Goal: Transaction & Acquisition: Book appointment/travel/reservation

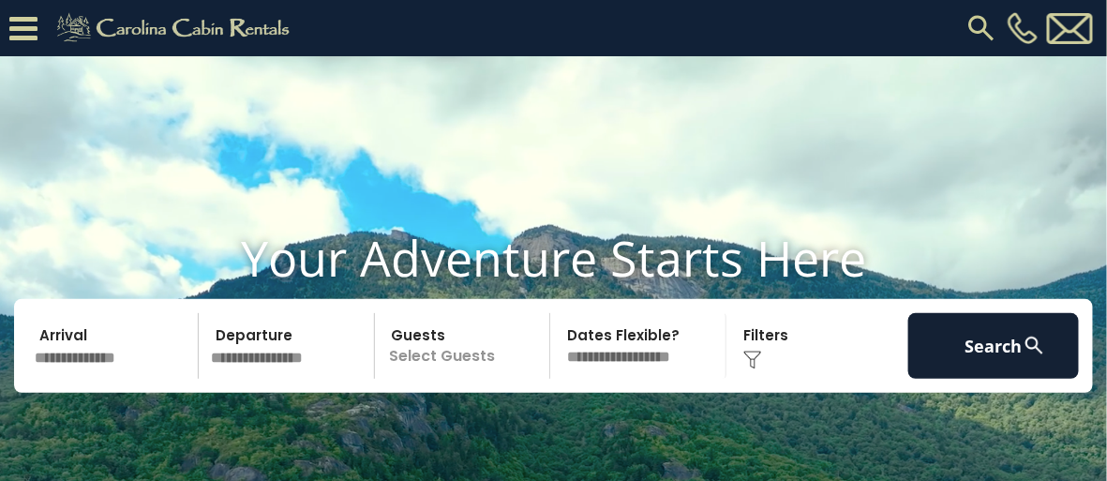
click at [978, 30] on img at bounding box center [982, 28] width 34 height 34
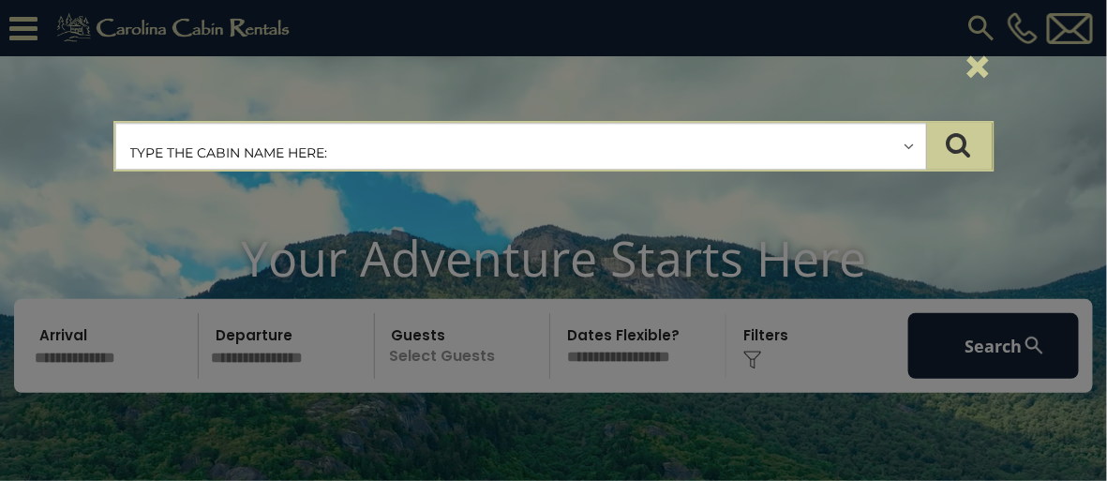
click at [911, 146] on input "text" at bounding box center [521, 147] width 810 height 47
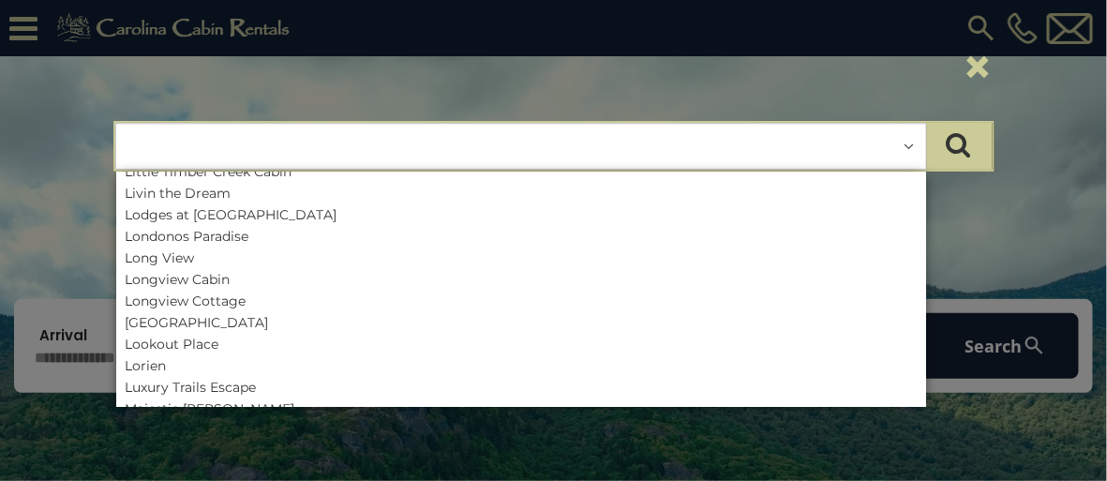
scroll to position [4608, 0]
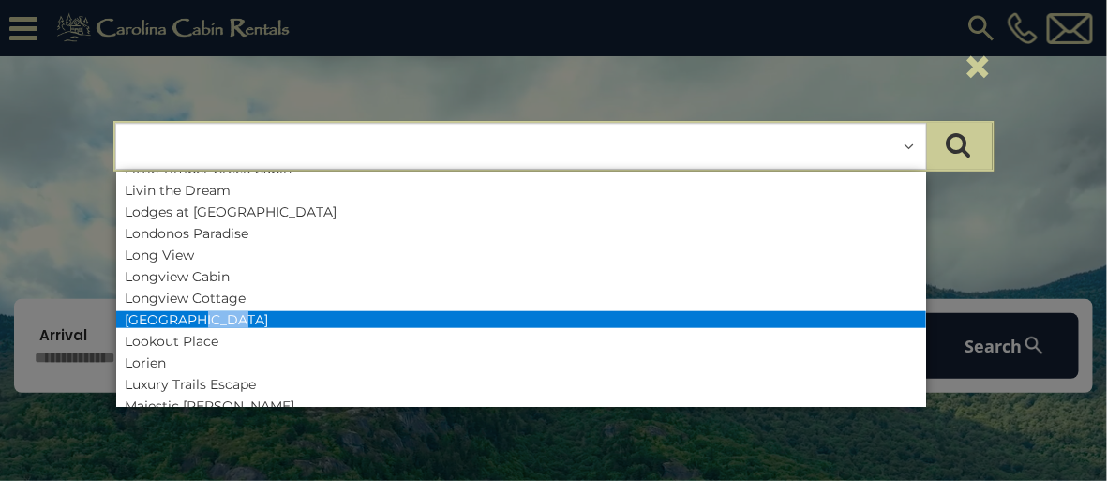
click at [150, 321] on li "[GEOGRAPHIC_DATA]" at bounding box center [521, 319] width 810 height 17
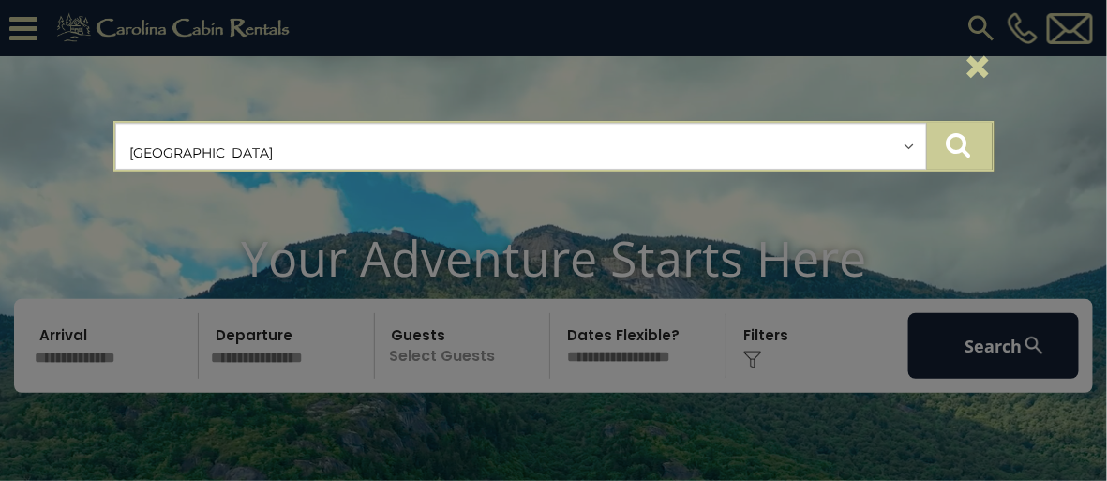
click at [958, 139] on icon "submit" at bounding box center [959, 144] width 24 height 26
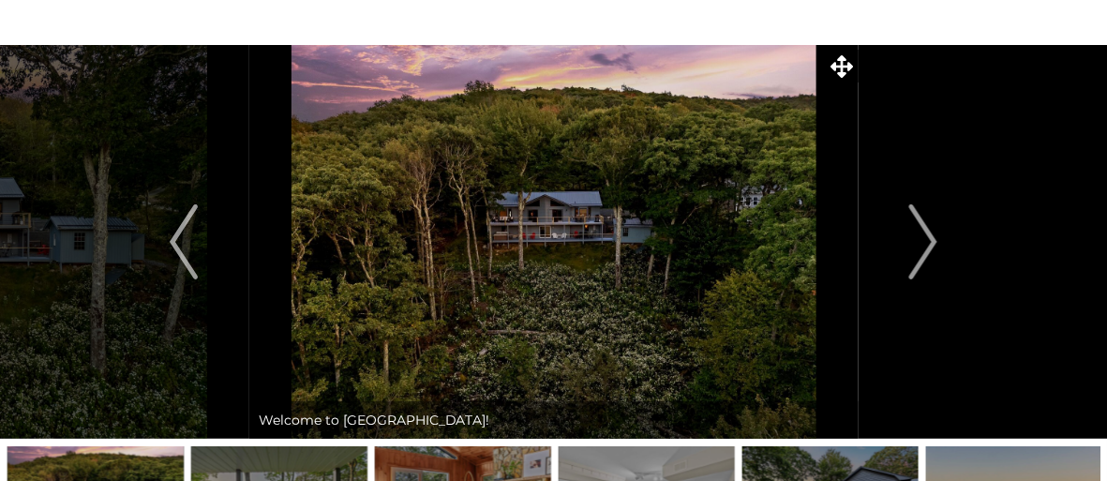
scroll to position [66, 0]
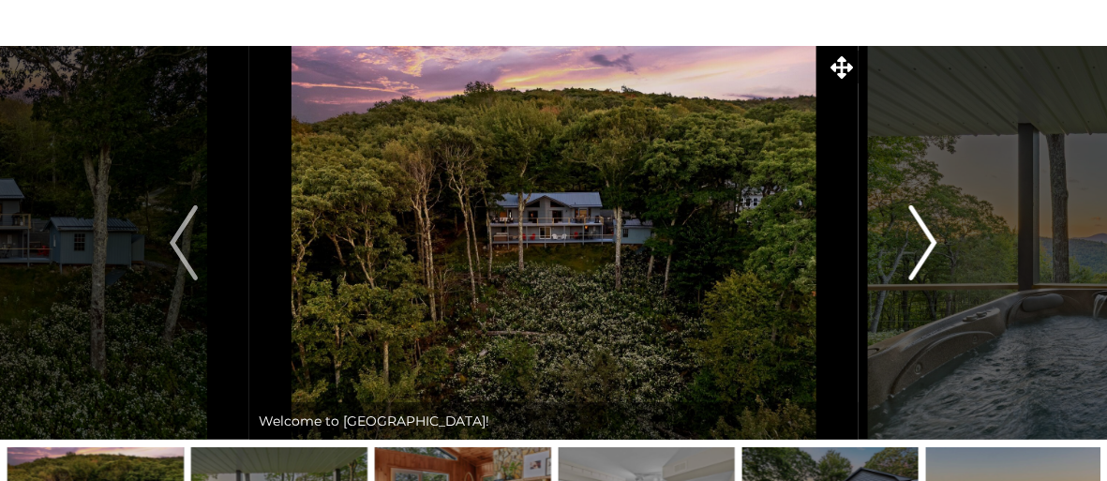
click at [929, 246] on img "Next" at bounding box center [924, 242] width 28 height 75
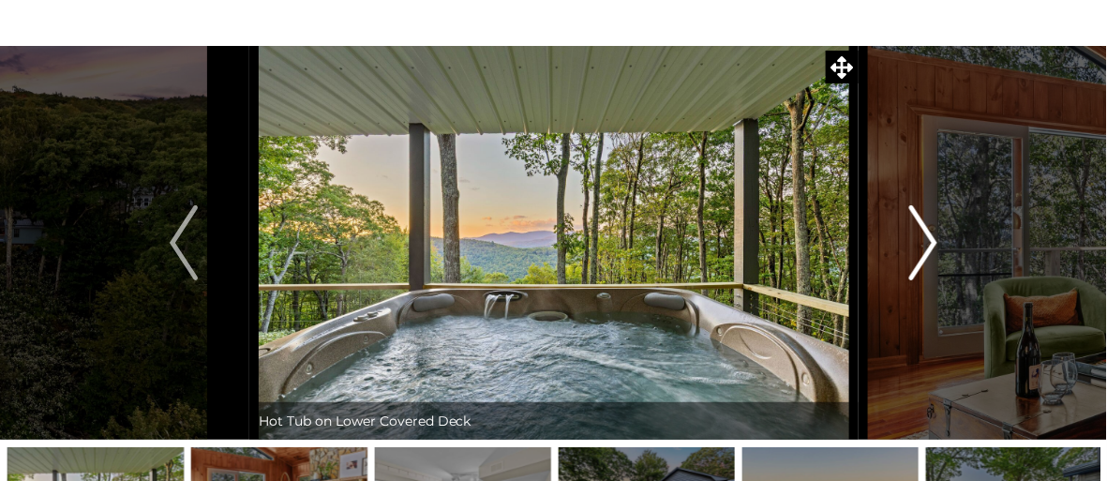
click at [929, 246] on img "Next" at bounding box center [924, 242] width 28 height 75
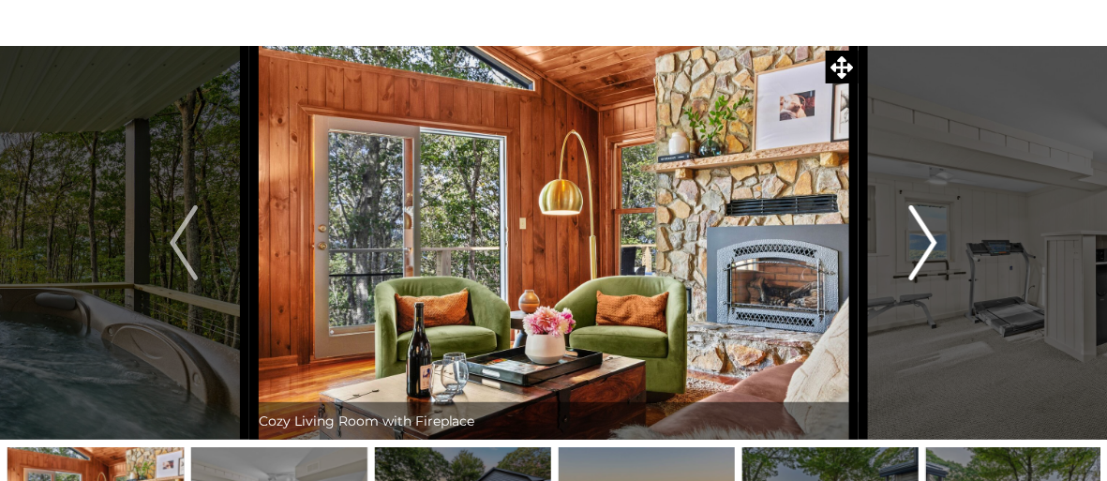
click at [927, 247] on img "Next" at bounding box center [924, 242] width 28 height 75
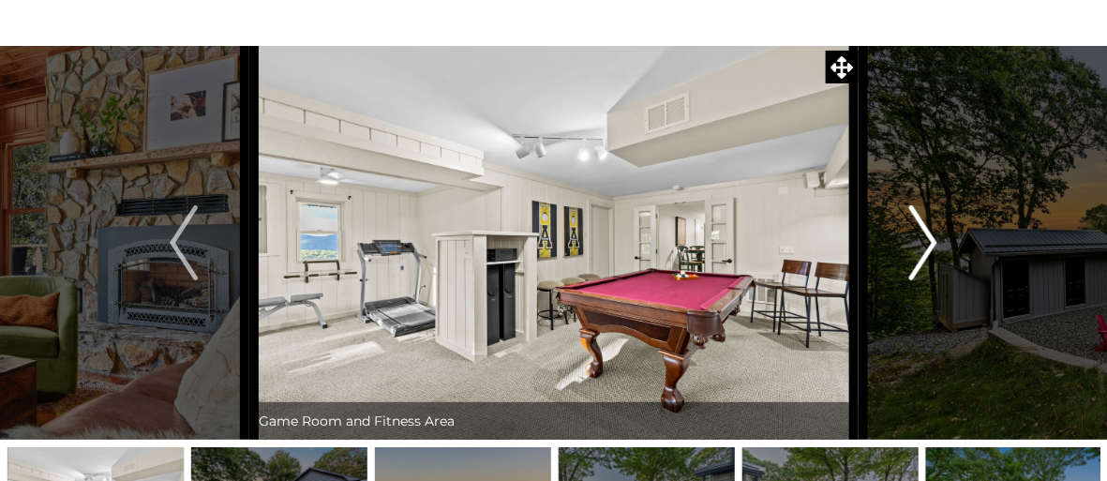
click at [927, 248] on img "Next" at bounding box center [924, 242] width 28 height 75
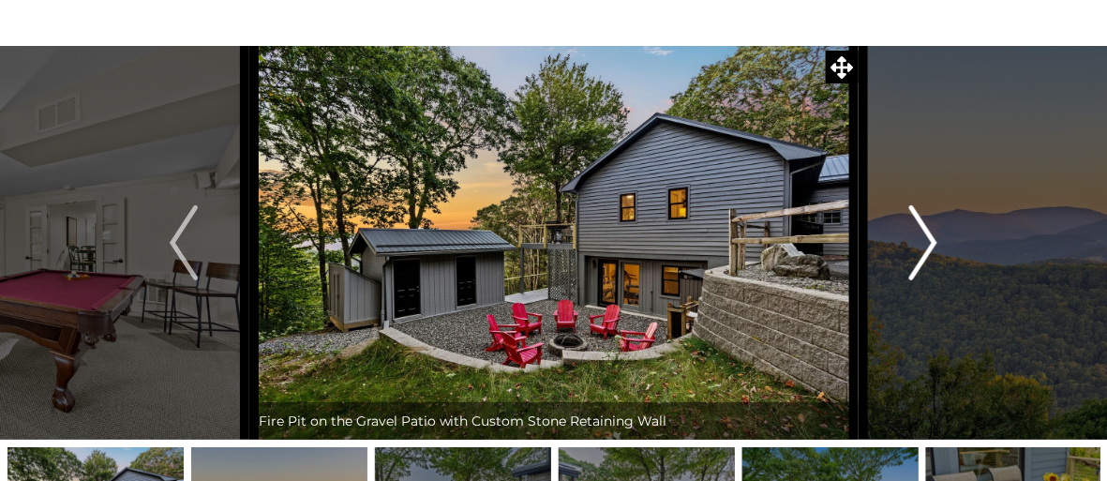
click at [927, 248] on img "Next" at bounding box center [924, 242] width 28 height 75
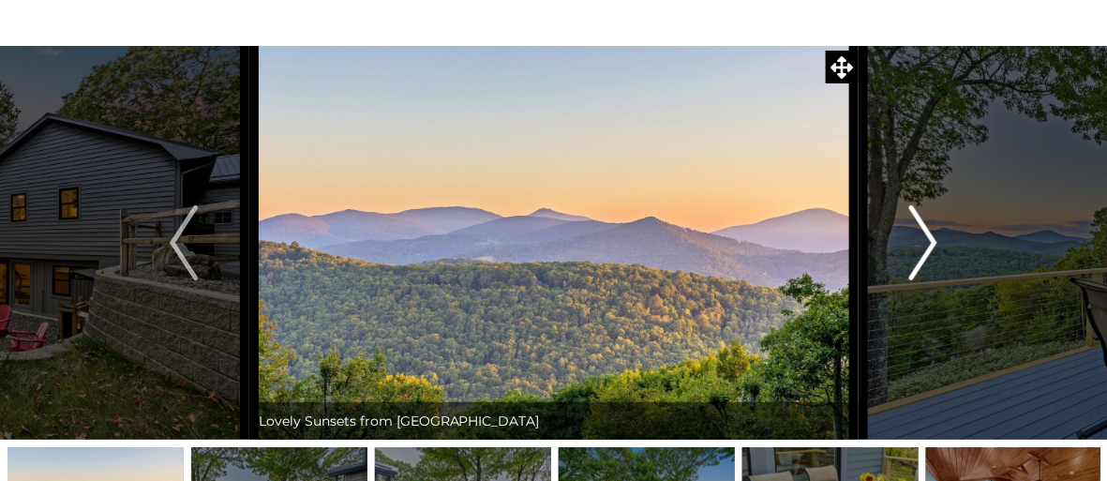
click at [927, 248] on img "Next" at bounding box center [924, 242] width 28 height 75
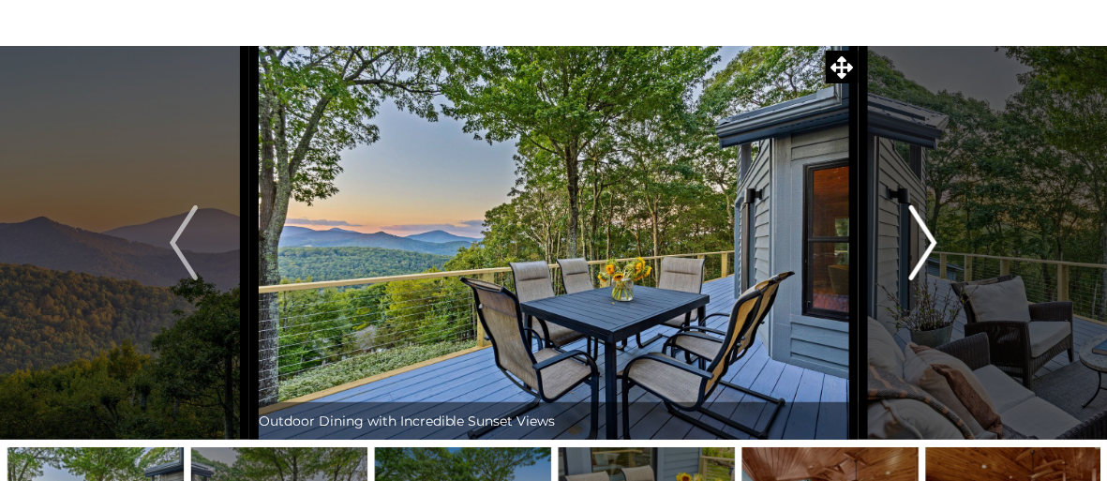
click at [926, 249] on img "Next" at bounding box center [924, 242] width 28 height 75
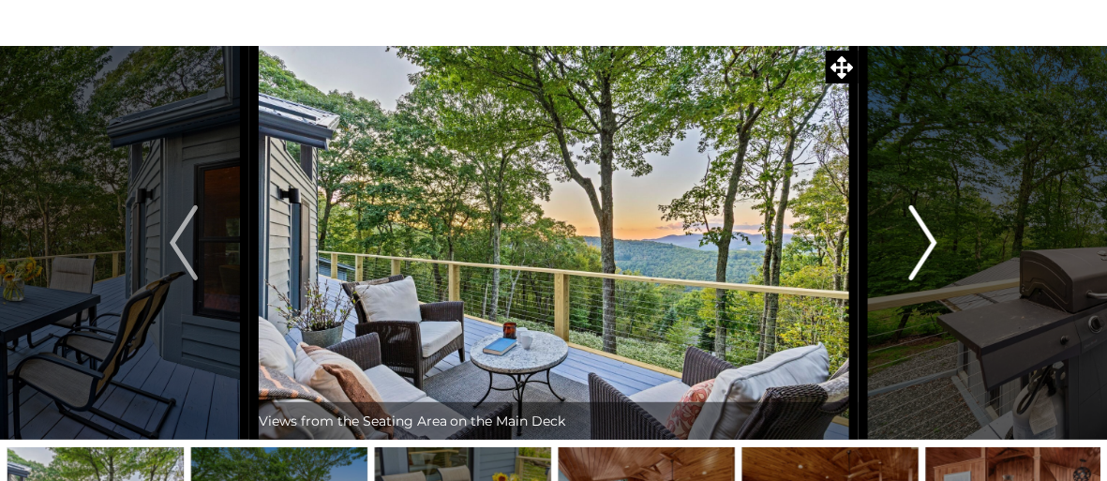
click at [930, 237] on img "Next" at bounding box center [924, 242] width 28 height 75
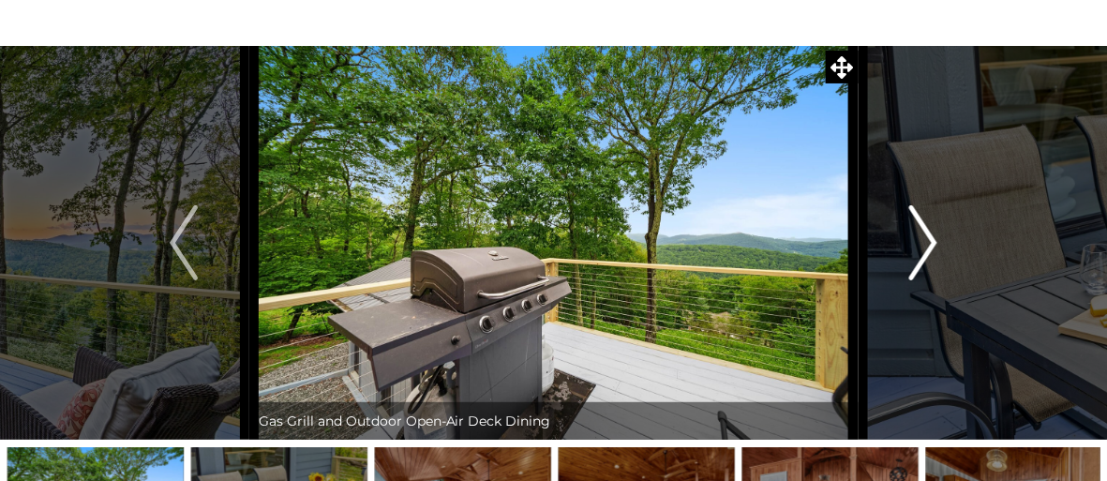
click at [929, 237] on img "Next" at bounding box center [924, 242] width 28 height 75
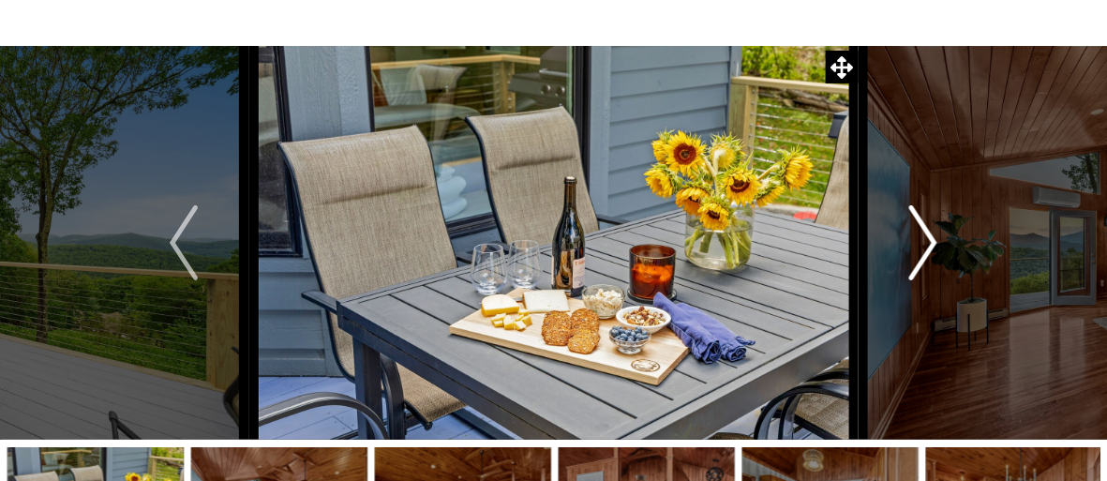
click at [929, 237] on img "Next" at bounding box center [924, 242] width 28 height 75
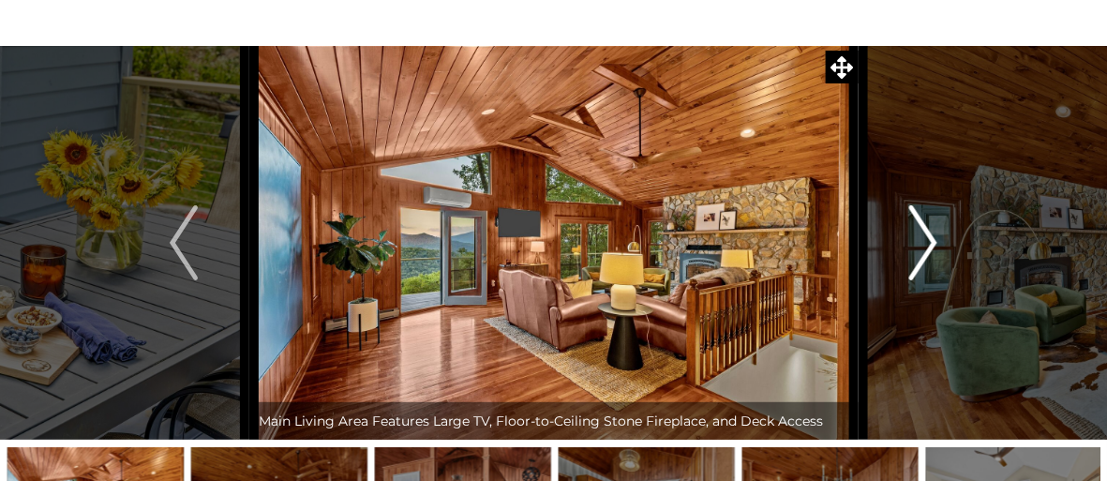
click at [929, 237] on img "Next" at bounding box center [924, 242] width 28 height 75
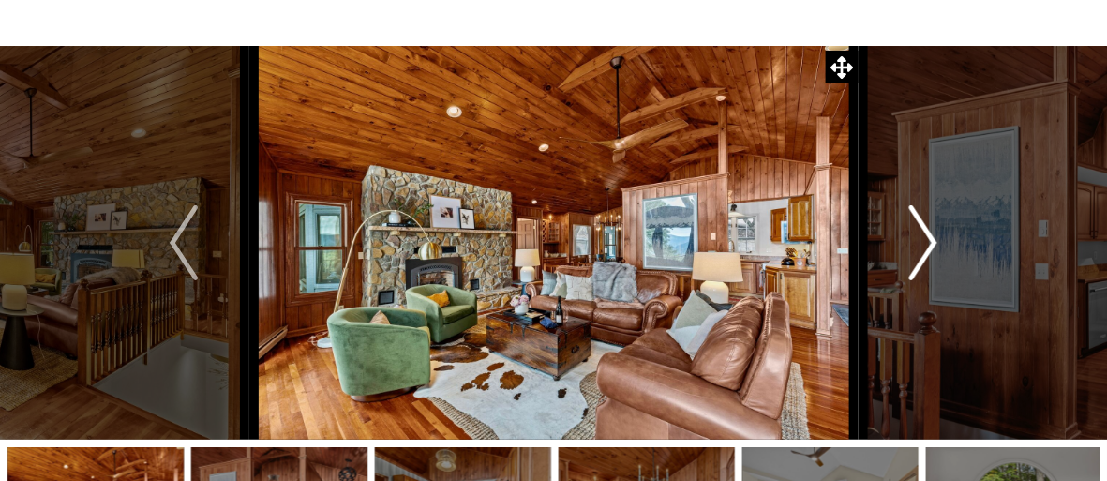
click at [929, 237] on img "Next" at bounding box center [924, 242] width 28 height 75
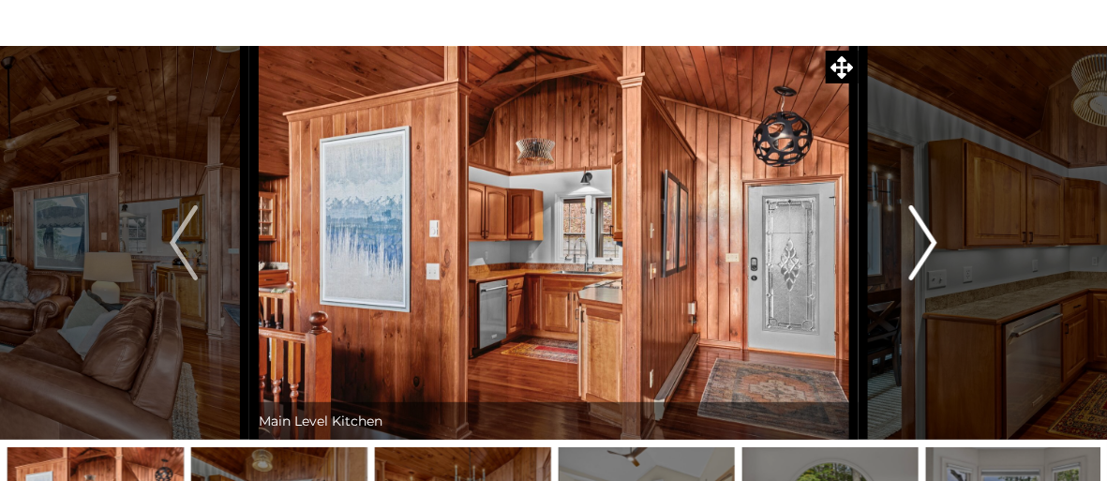
click at [929, 237] on img "Next" at bounding box center [924, 242] width 28 height 75
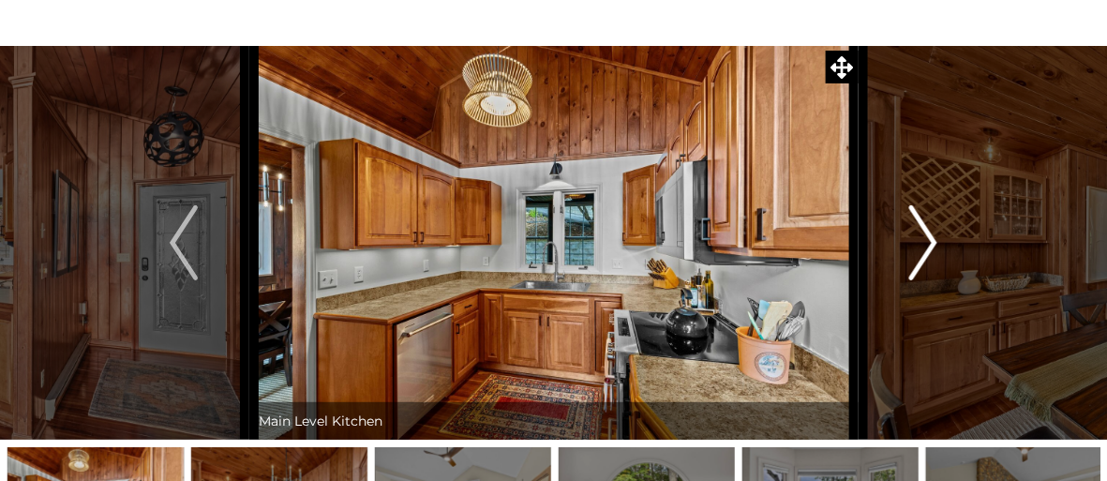
click at [929, 237] on img "Next" at bounding box center [924, 242] width 28 height 75
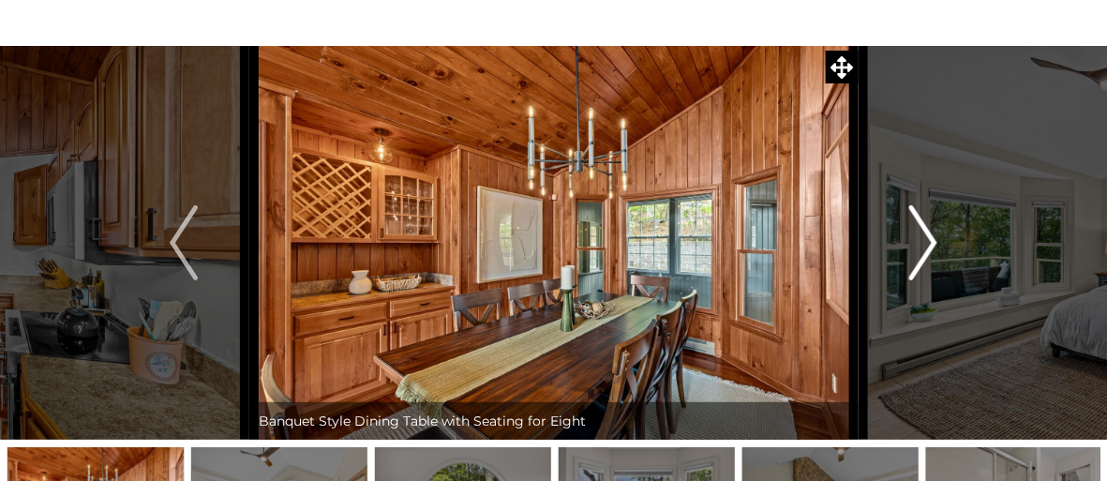
click at [928, 237] on img "Next" at bounding box center [924, 242] width 28 height 75
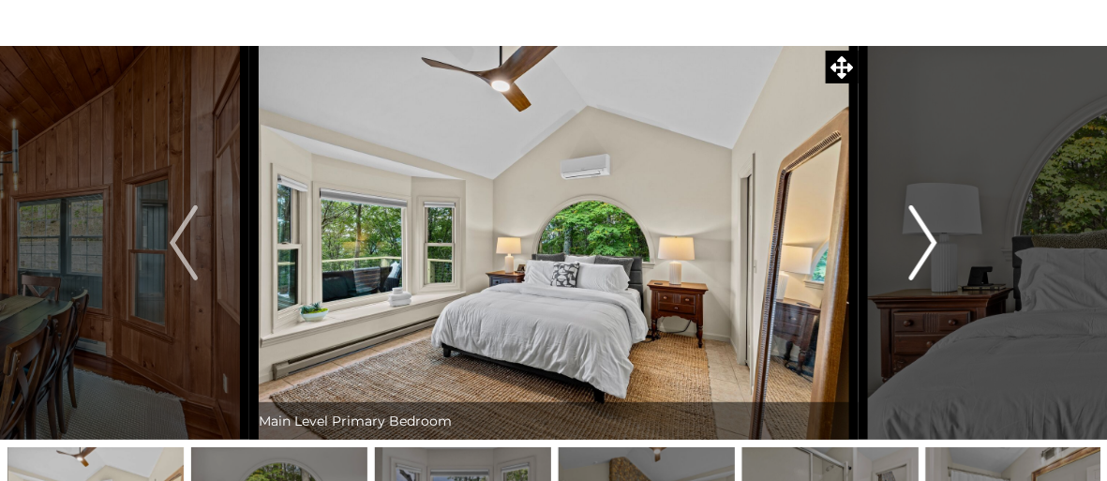
click at [928, 238] on img "Next" at bounding box center [924, 242] width 28 height 75
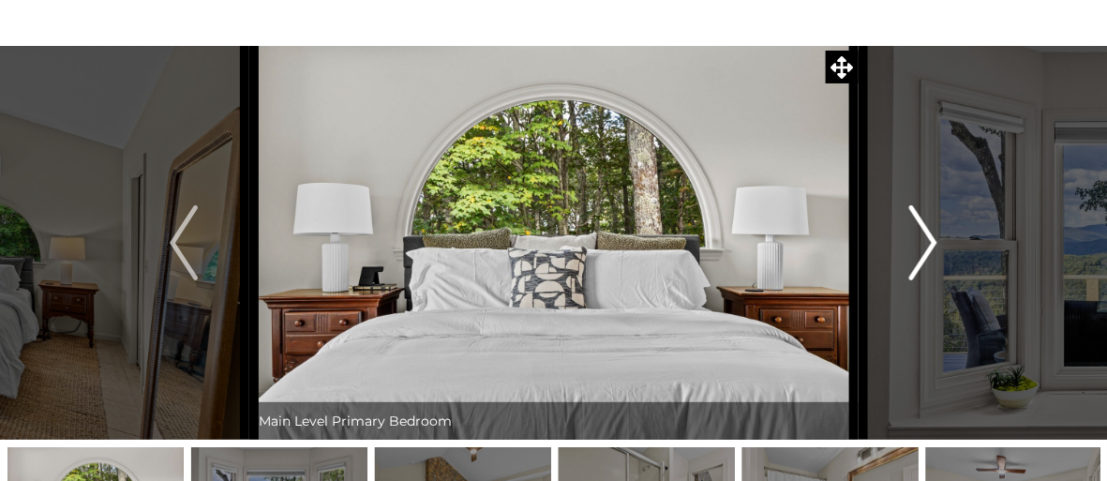
click at [928, 238] on img "Next" at bounding box center [924, 242] width 28 height 75
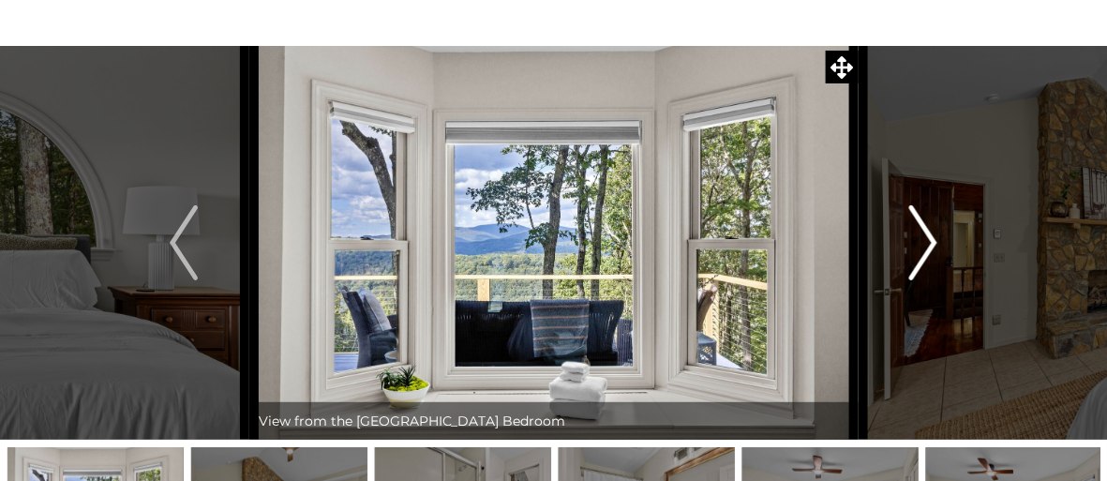
click at [928, 238] on img "Next" at bounding box center [924, 242] width 28 height 75
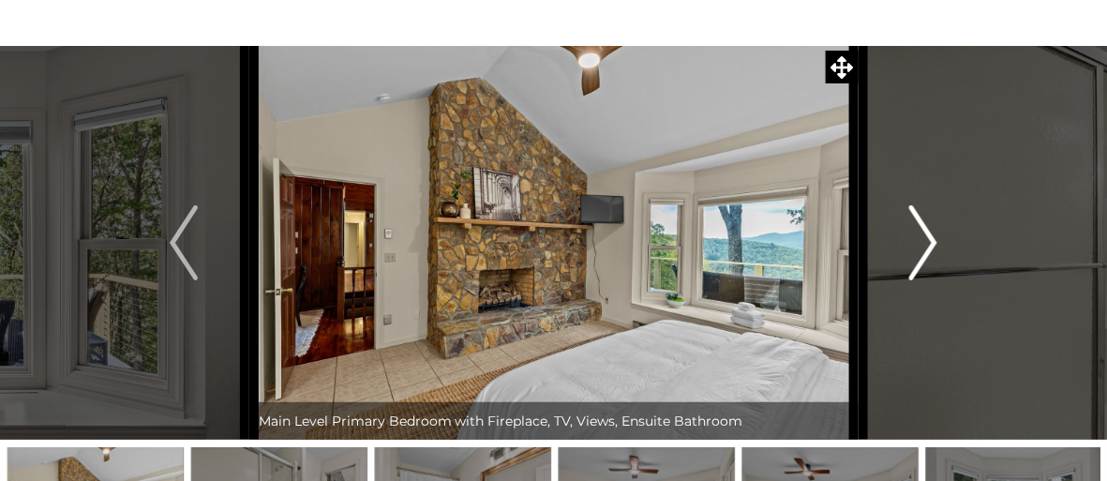
click at [928, 238] on img "Next" at bounding box center [924, 242] width 28 height 75
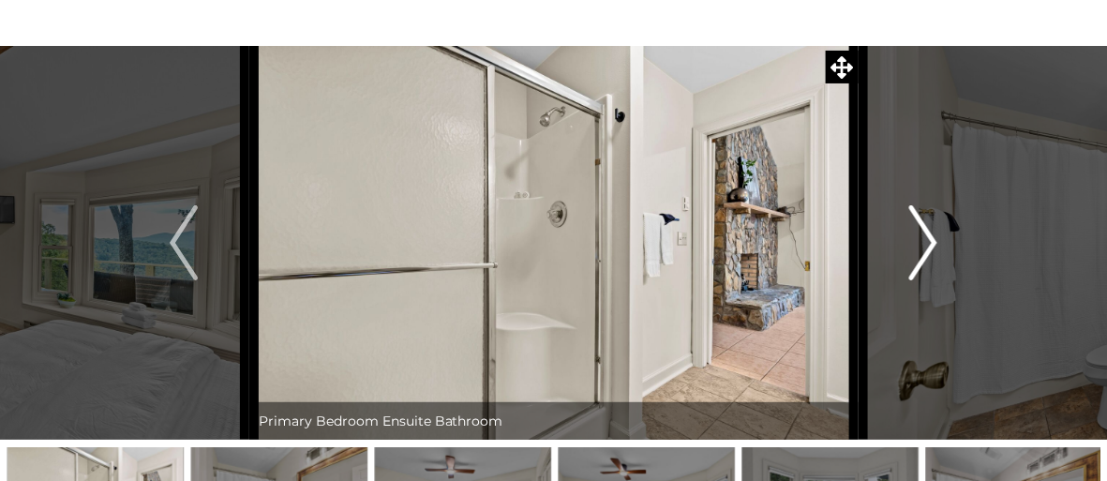
click at [928, 238] on img "Next" at bounding box center [924, 242] width 28 height 75
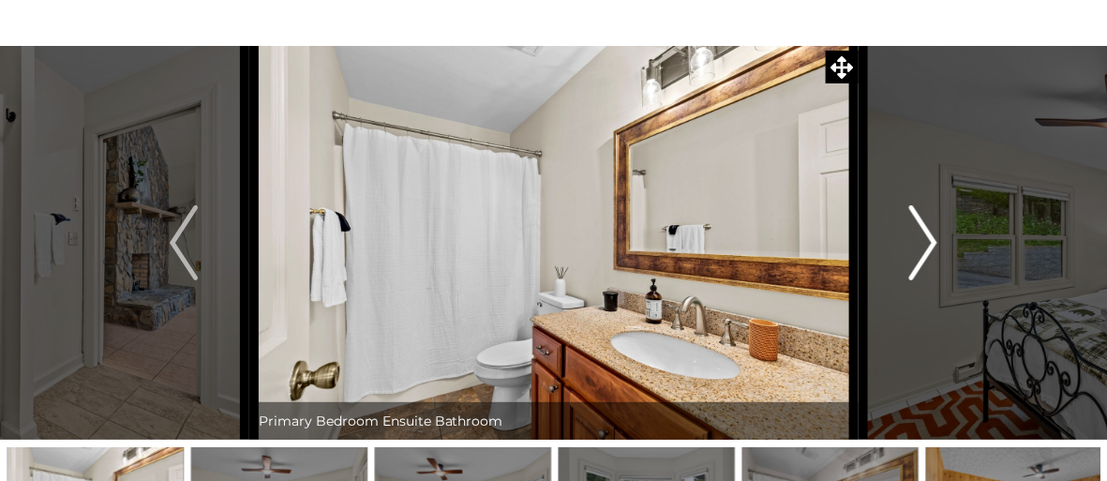
click at [928, 238] on img "Next" at bounding box center [924, 242] width 28 height 75
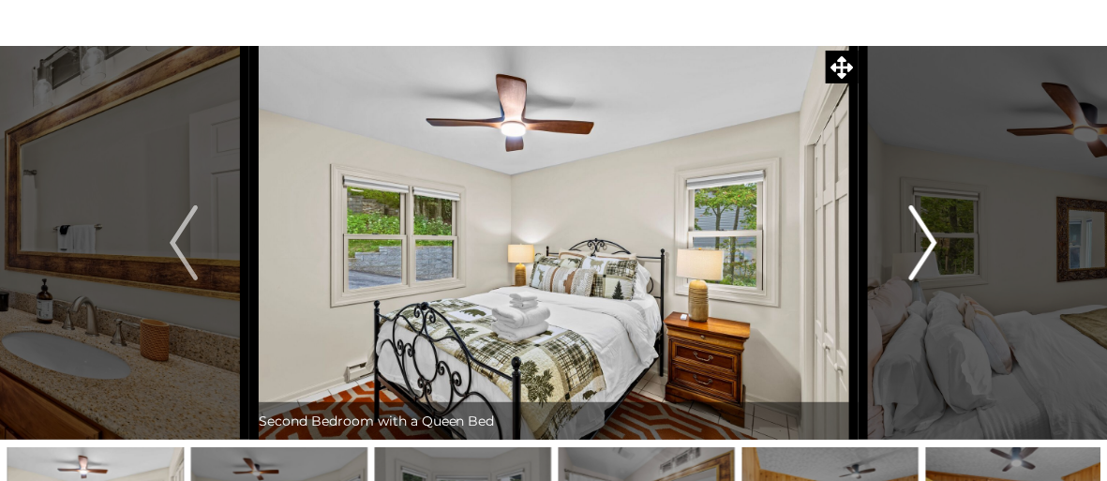
click at [928, 238] on img "Next" at bounding box center [924, 242] width 28 height 75
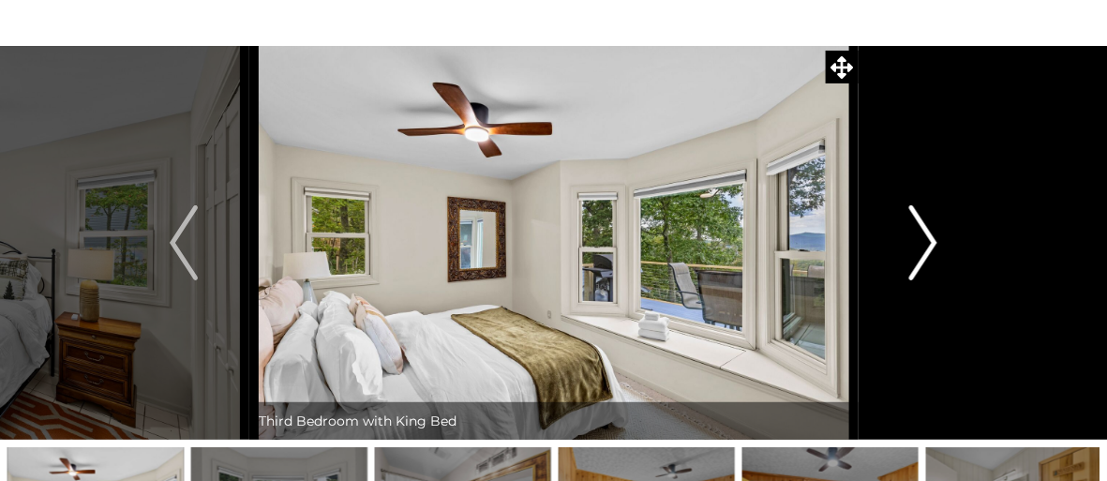
click at [927, 240] on img "Next" at bounding box center [924, 242] width 28 height 75
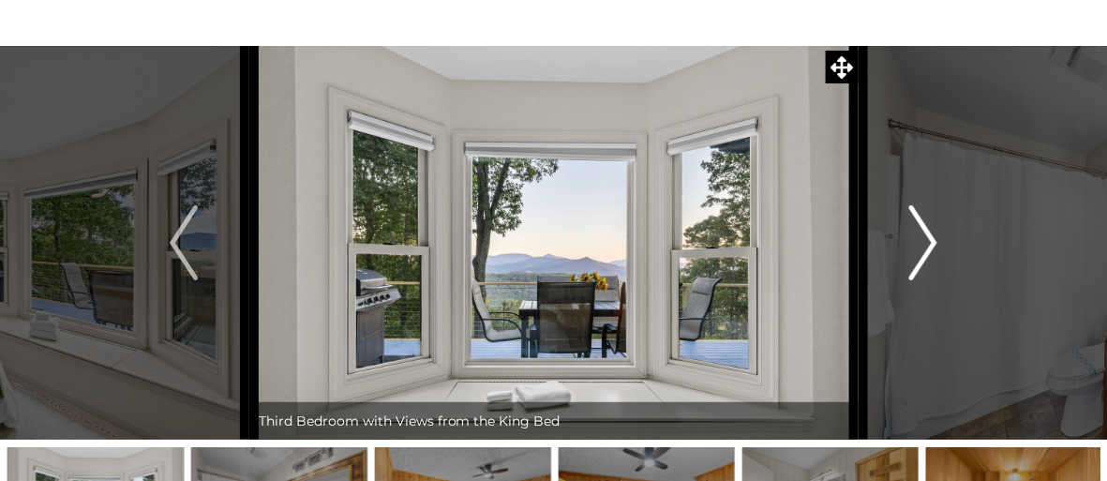
click at [927, 240] on img "Next" at bounding box center [924, 242] width 28 height 75
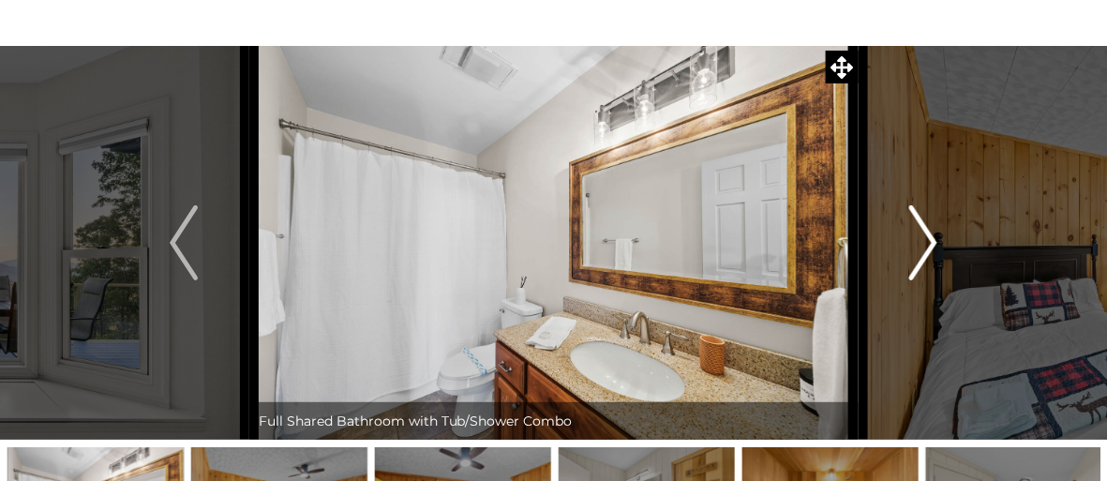
click at [927, 240] on img "Next" at bounding box center [924, 242] width 28 height 75
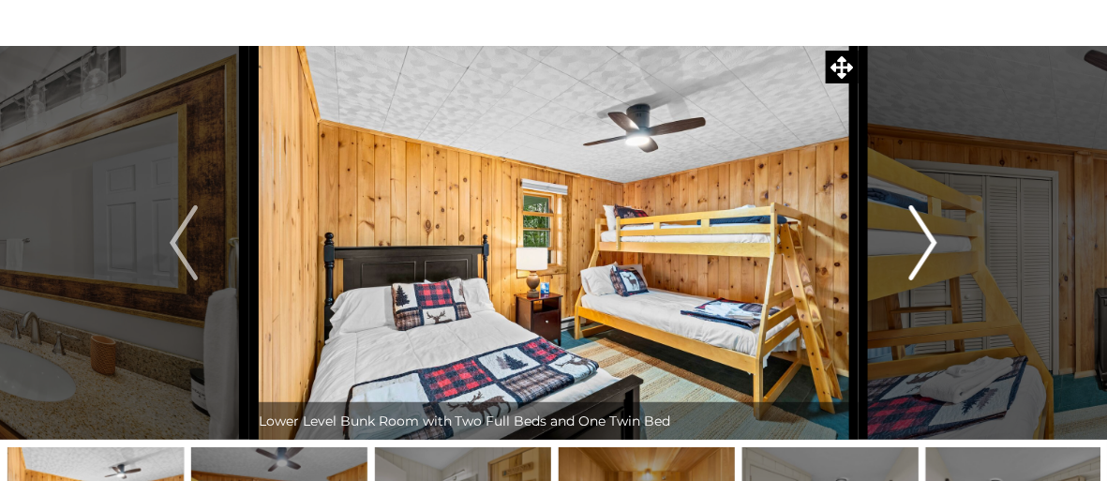
click at [927, 240] on img "Next" at bounding box center [924, 242] width 28 height 75
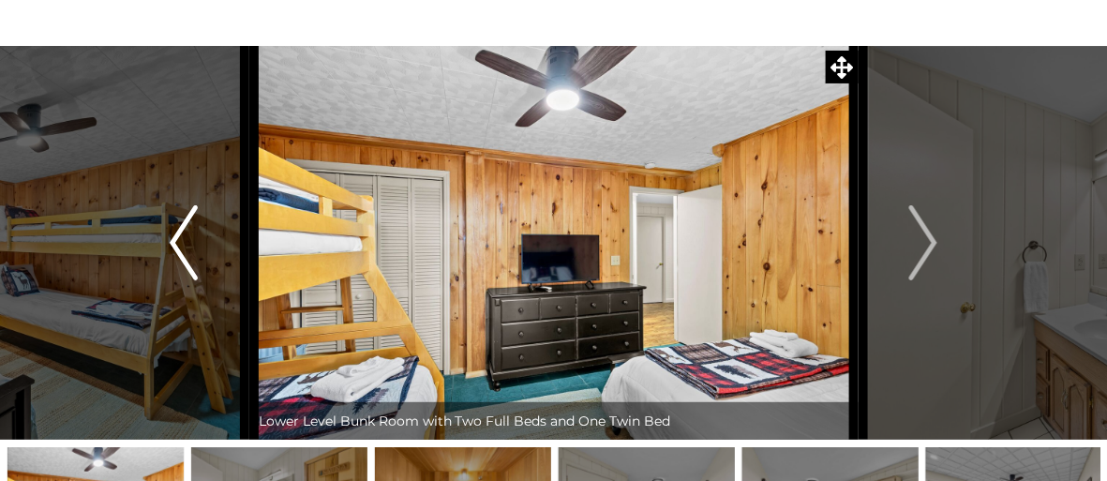
click at [177, 242] on img "Previous" at bounding box center [184, 242] width 28 height 75
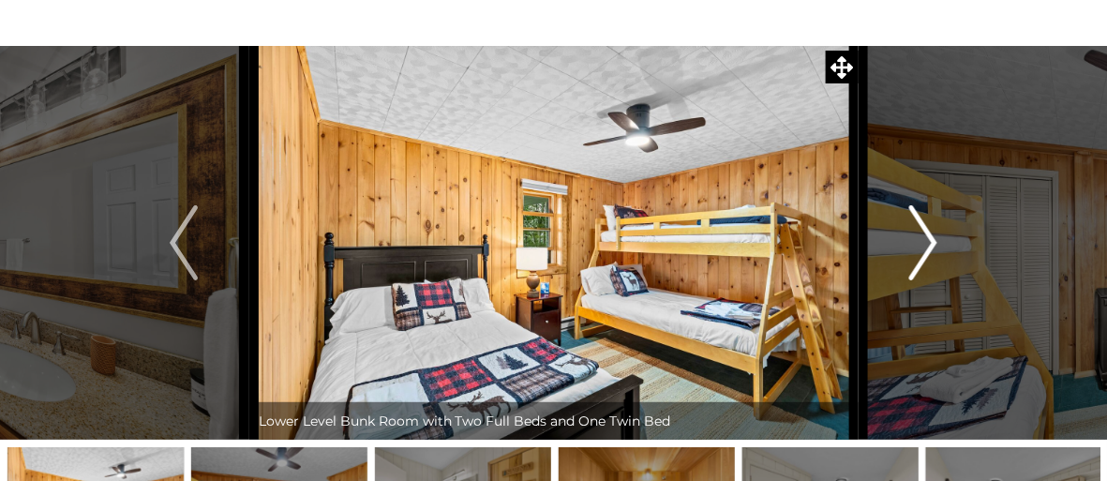
click at [932, 246] on img "Next" at bounding box center [924, 242] width 28 height 75
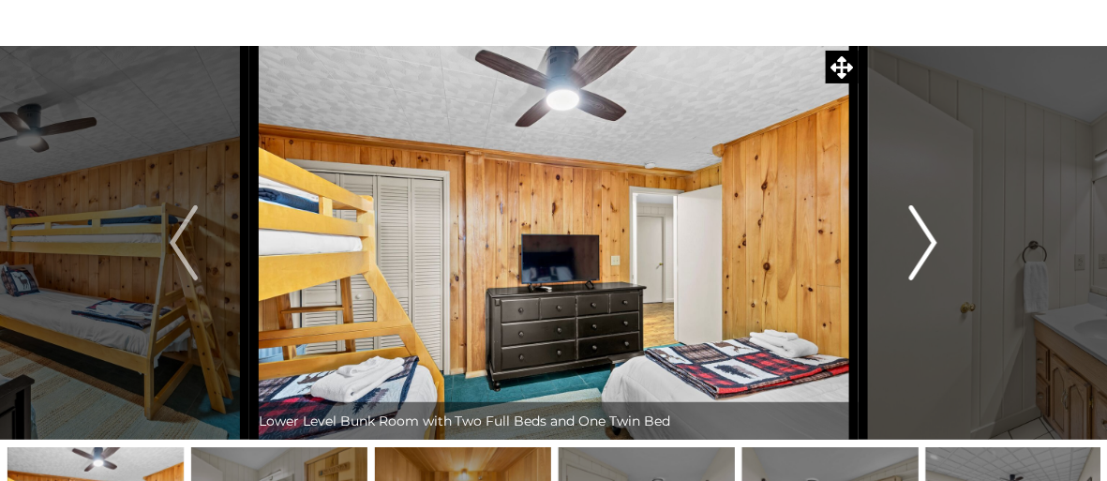
click at [932, 246] on img "Next" at bounding box center [924, 242] width 28 height 75
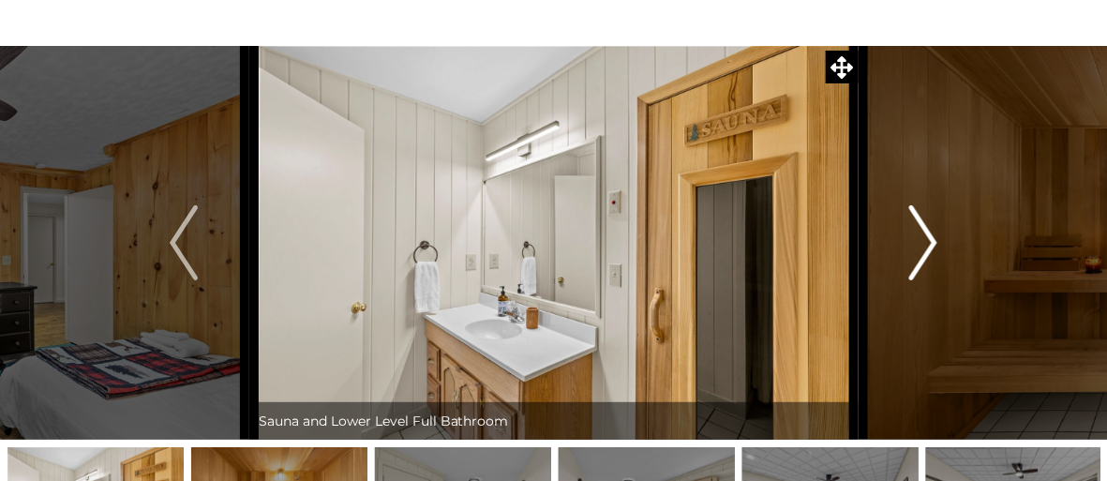
click at [932, 246] on img "Next" at bounding box center [924, 242] width 28 height 75
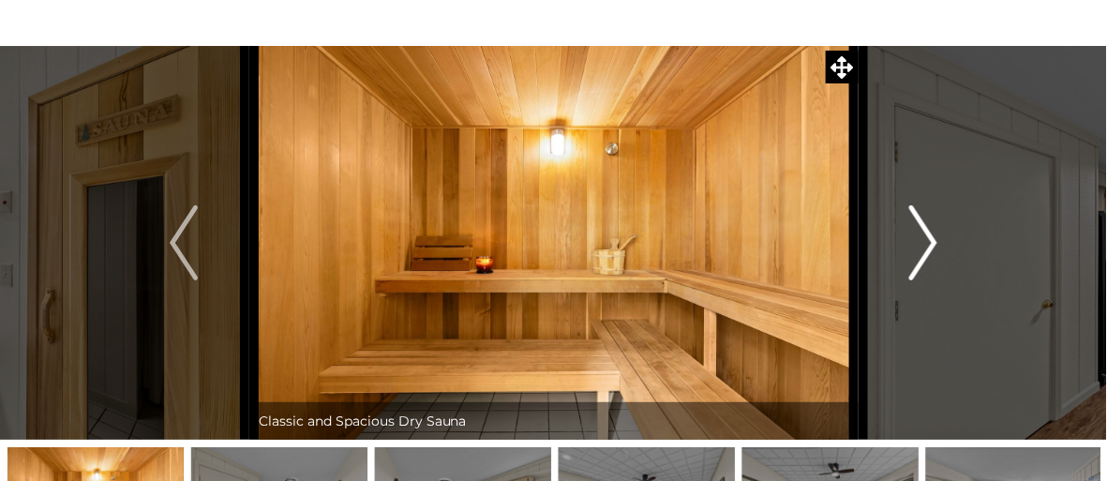
click at [932, 246] on img "Next" at bounding box center [924, 242] width 28 height 75
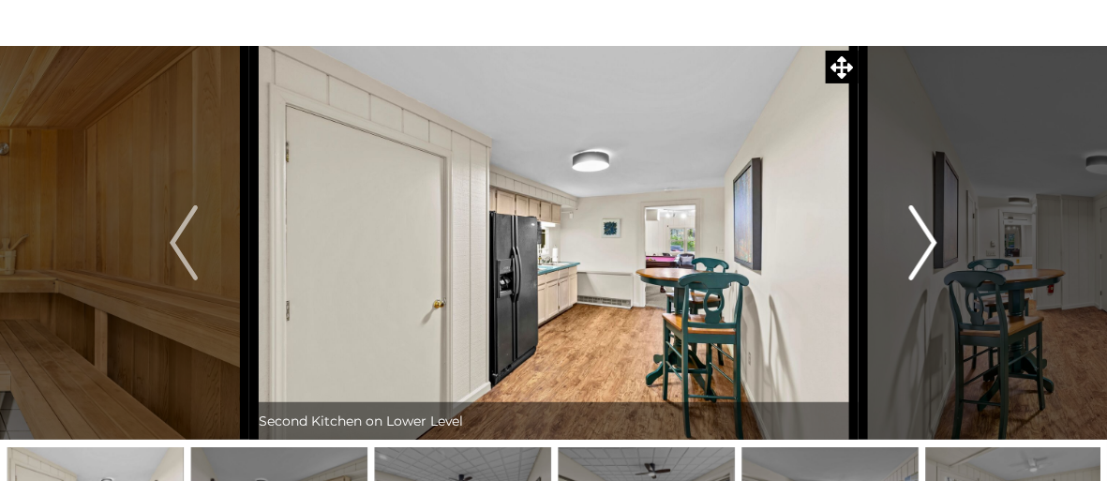
click at [932, 246] on img "Next" at bounding box center [924, 242] width 28 height 75
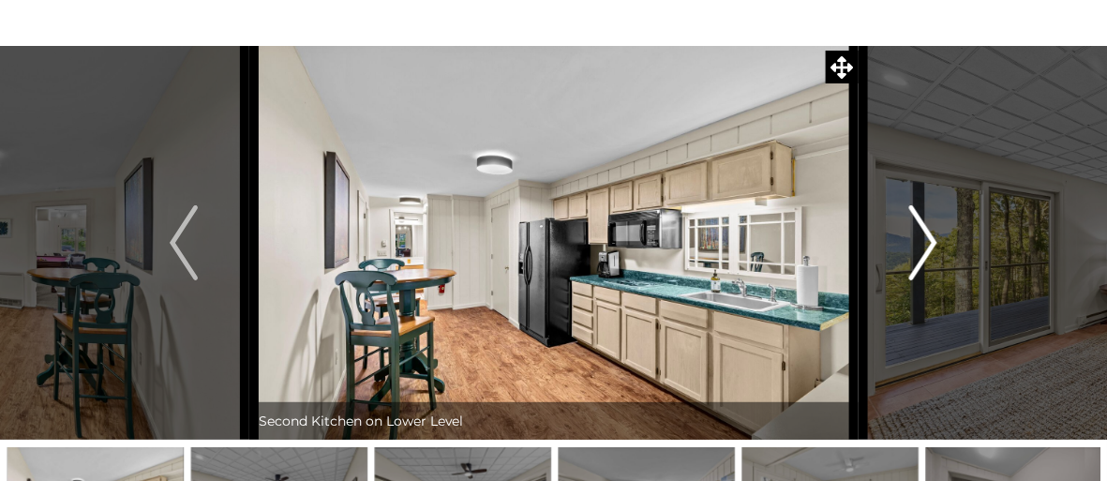
click at [932, 246] on img "Next" at bounding box center [924, 242] width 28 height 75
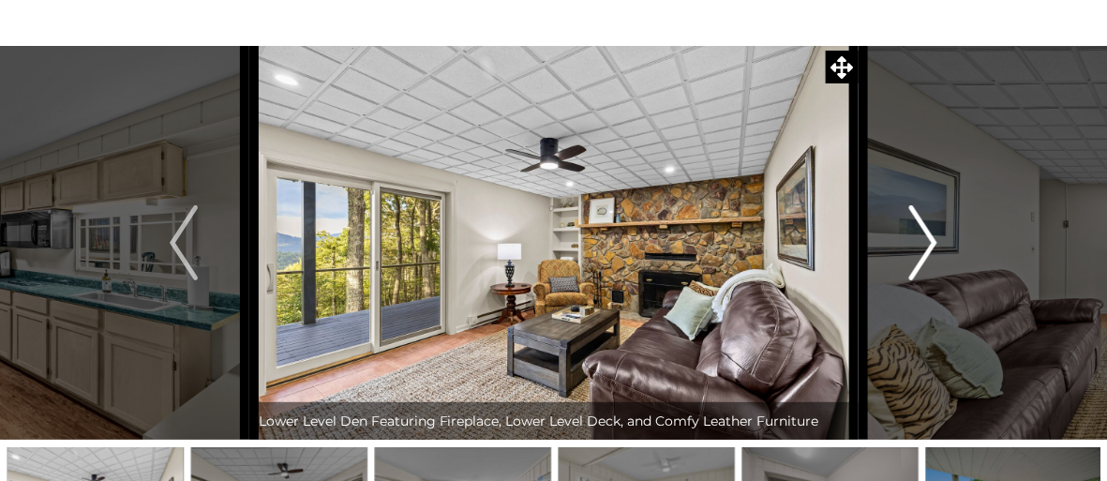
click at [932, 246] on img "Next" at bounding box center [924, 242] width 28 height 75
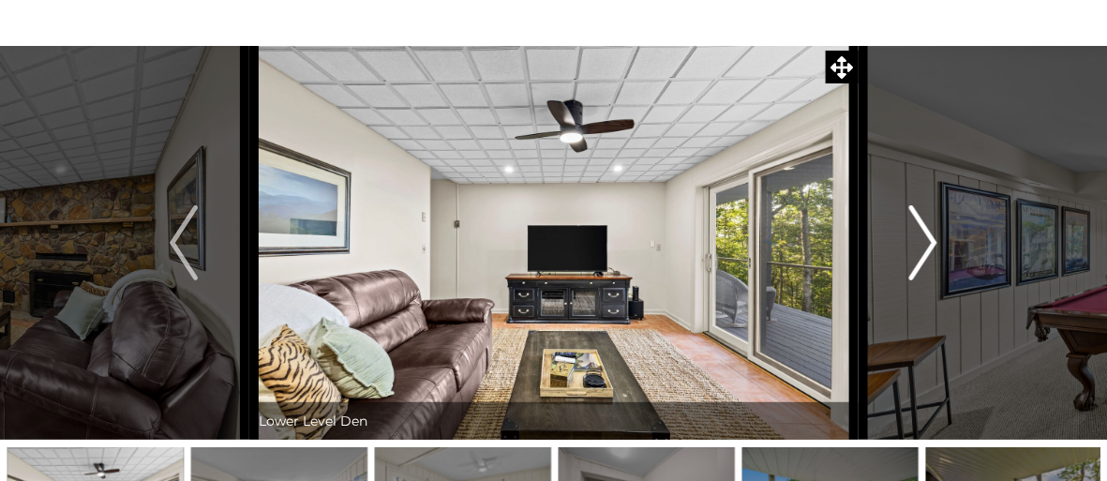
click at [932, 246] on img "Next" at bounding box center [924, 242] width 28 height 75
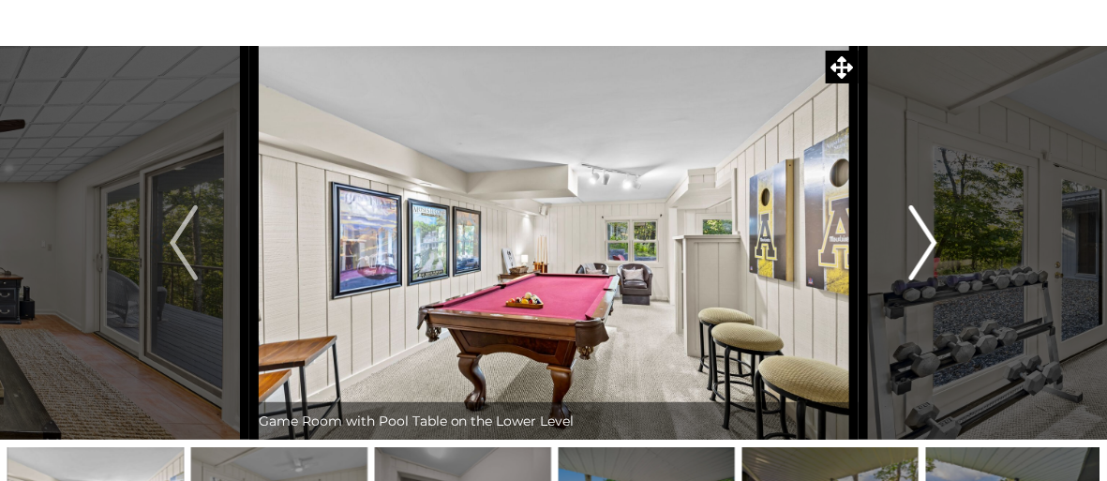
click at [932, 246] on img "Next" at bounding box center [924, 242] width 28 height 75
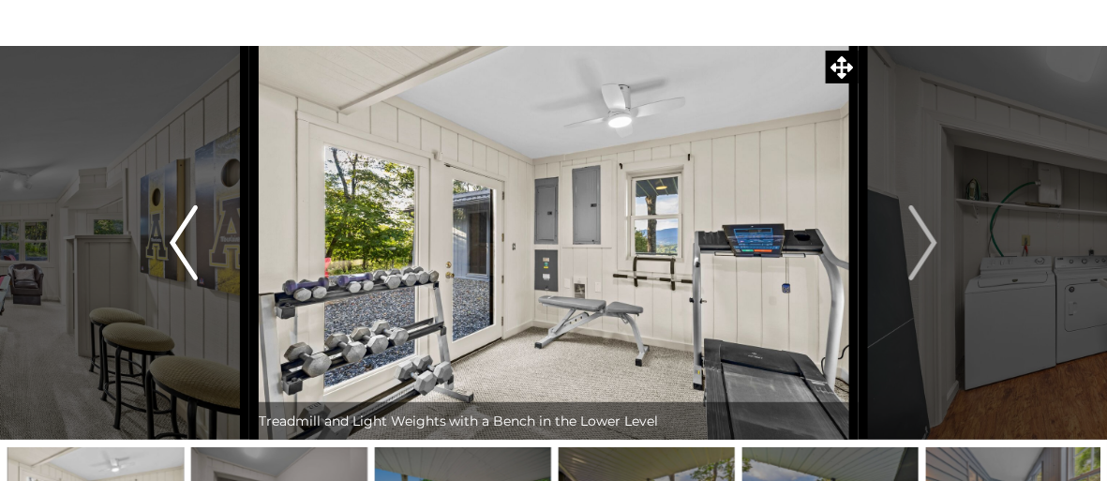
click at [176, 246] on img "Previous" at bounding box center [184, 242] width 28 height 75
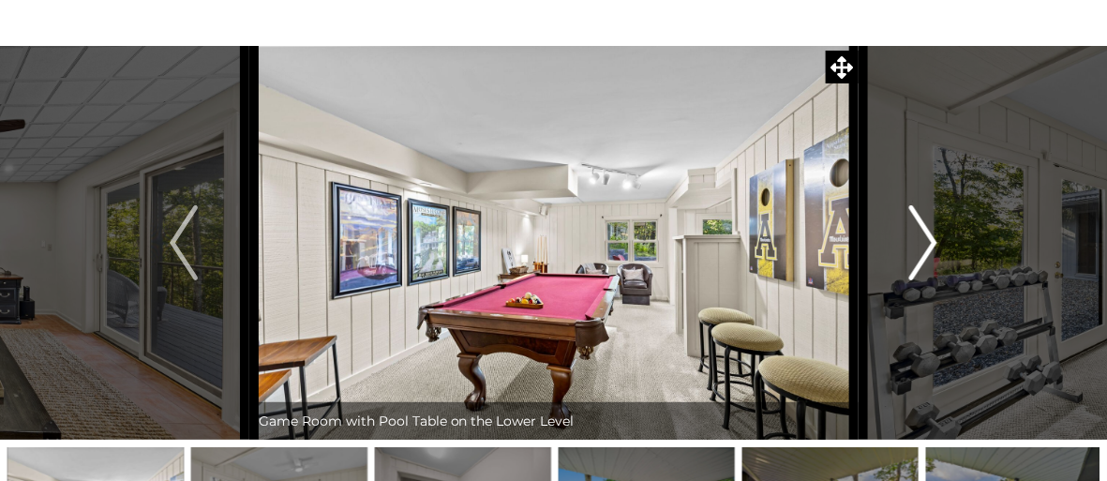
click at [933, 240] on img "Next" at bounding box center [924, 242] width 28 height 75
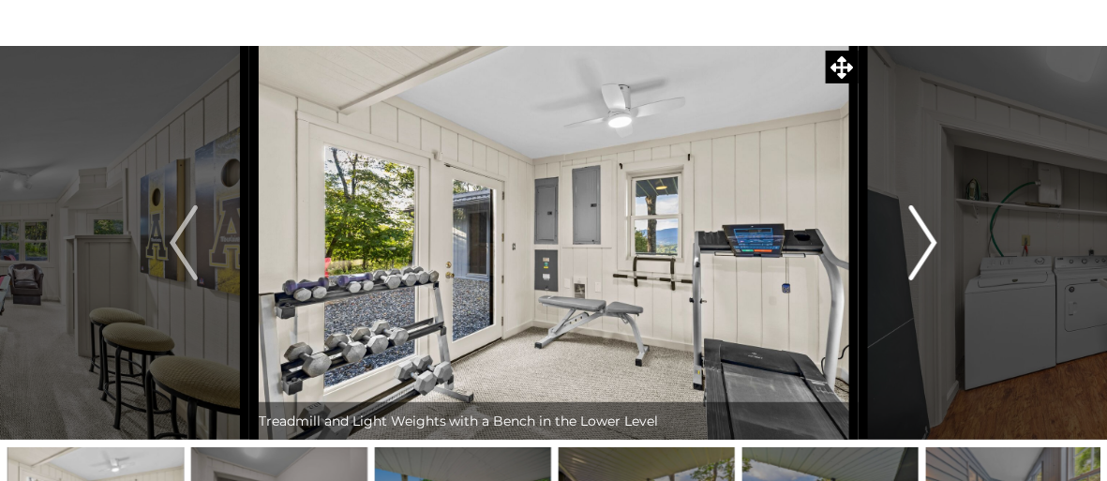
click at [933, 240] on img "Next" at bounding box center [924, 242] width 28 height 75
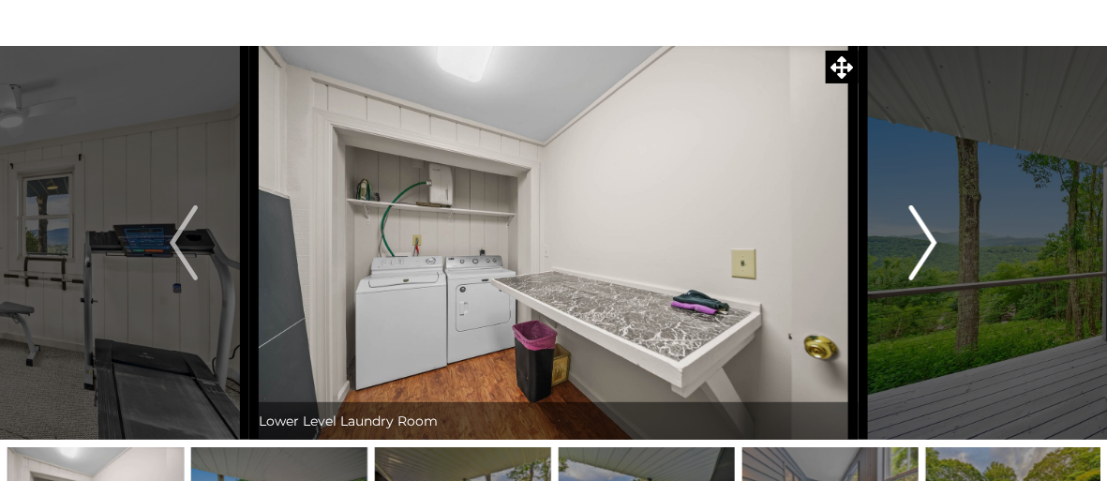
click at [933, 240] on img "Next" at bounding box center [924, 242] width 28 height 75
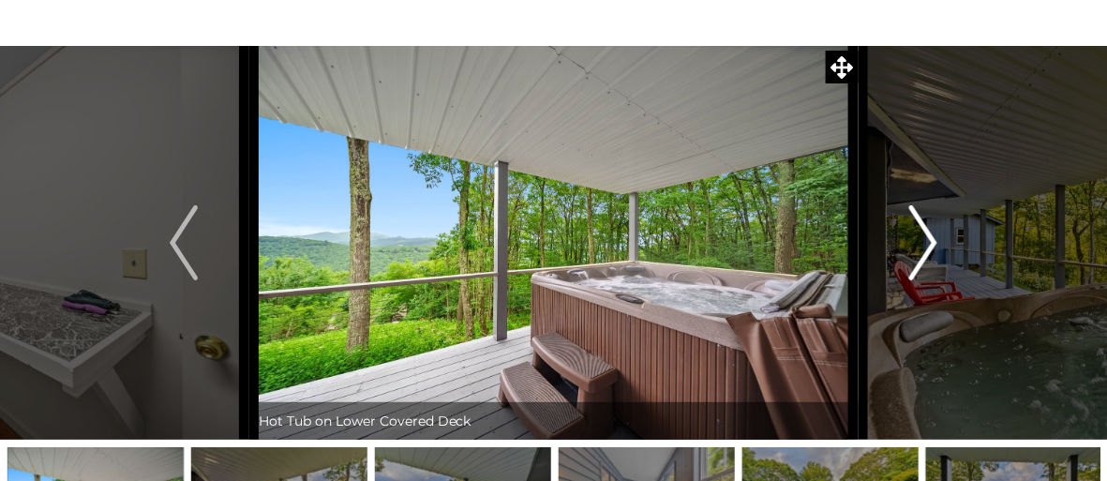
click at [933, 240] on img "Next" at bounding box center [924, 242] width 28 height 75
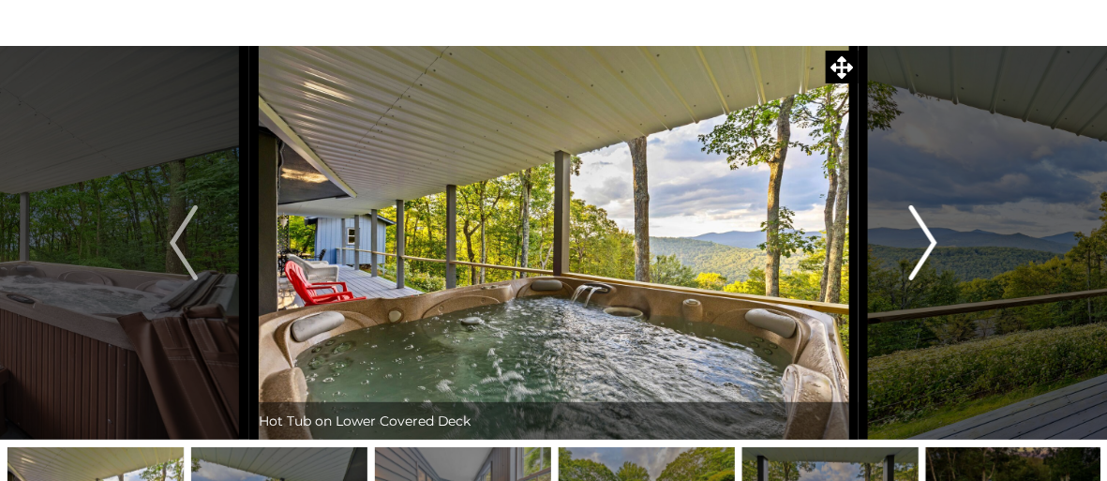
click at [933, 240] on img "Next" at bounding box center [924, 242] width 28 height 75
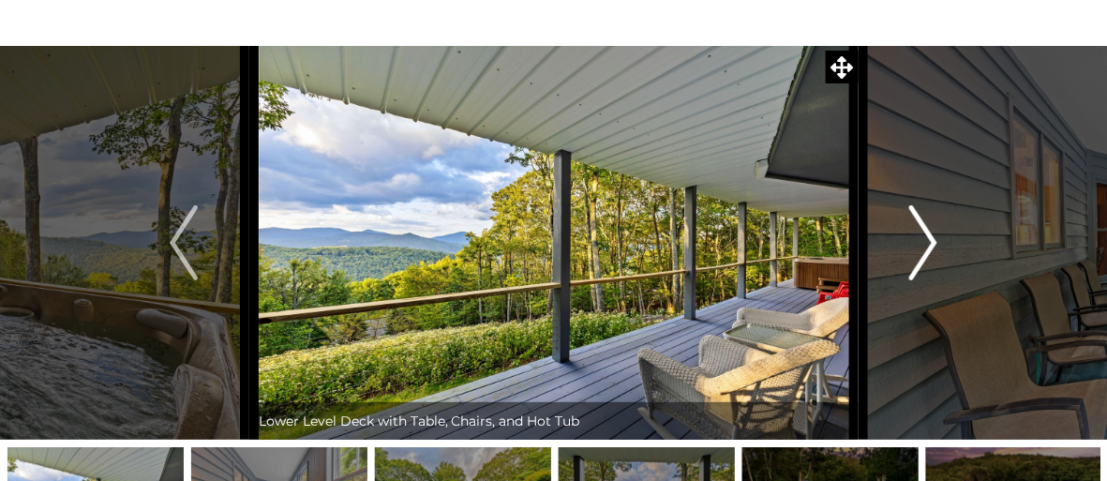
click at [933, 240] on img "Next" at bounding box center [924, 242] width 28 height 75
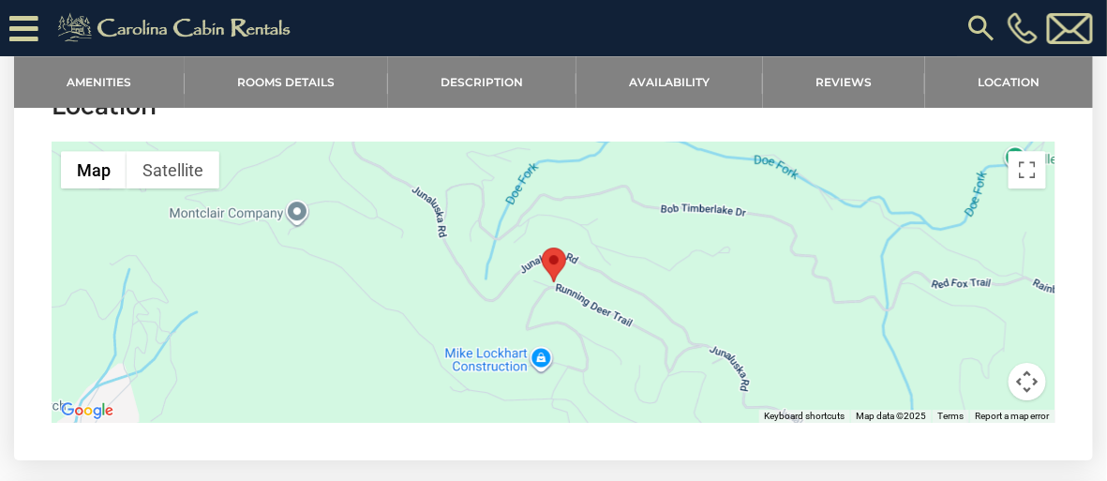
scroll to position [3586, 0]
click at [1031, 361] on button "Map camera controls" at bounding box center [1028, 380] width 38 height 38
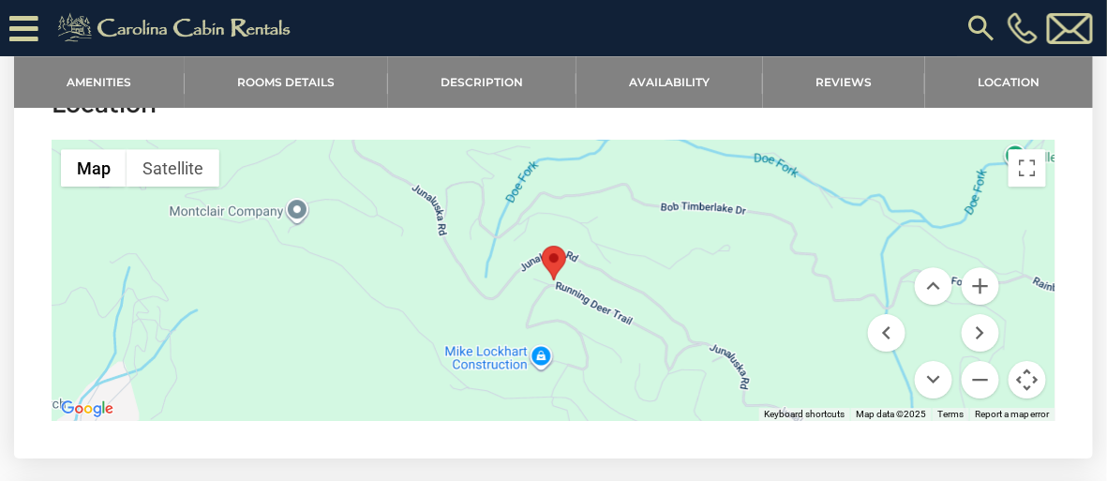
click at [1027, 363] on button "Map camera controls" at bounding box center [1028, 380] width 38 height 38
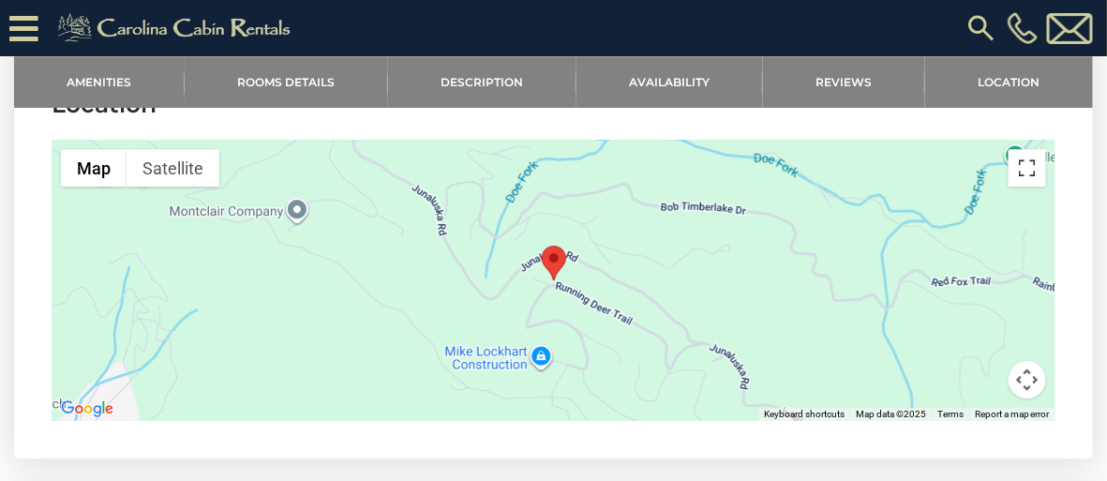
click at [1028, 149] on button "Toggle fullscreen view" at bounding box center [1028, 168] width 38 height 38
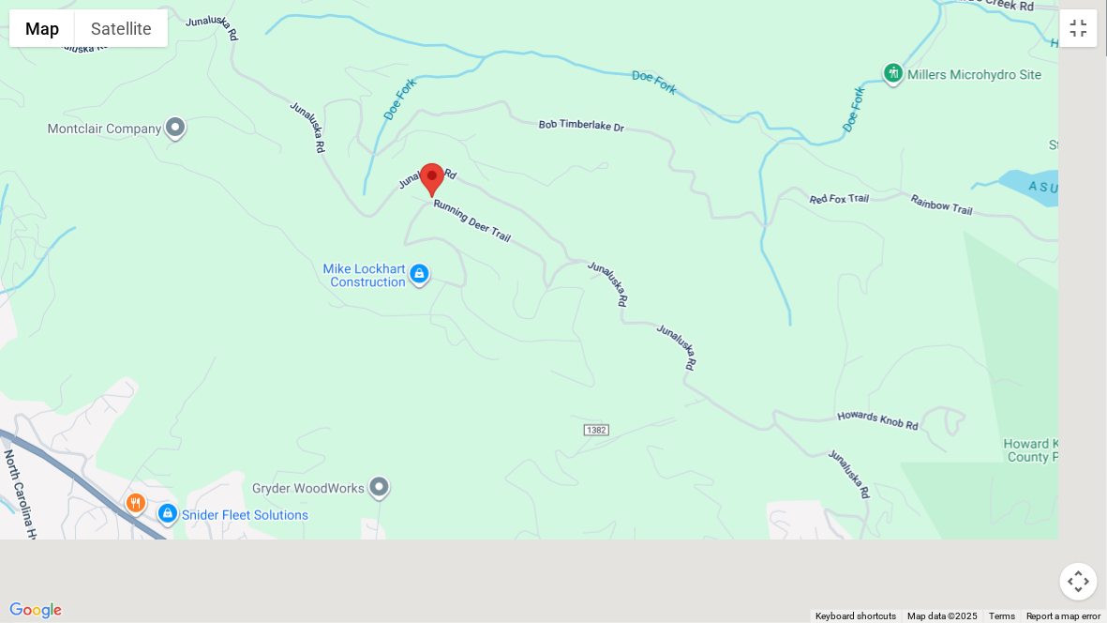
drag, startPoint x: 811, startPoint y: 422, endPoint x: 682, endPoint y: 304, distance: 175.2
click at [682, 304] on div at bounding box center [553, 311] width 1107 height 623
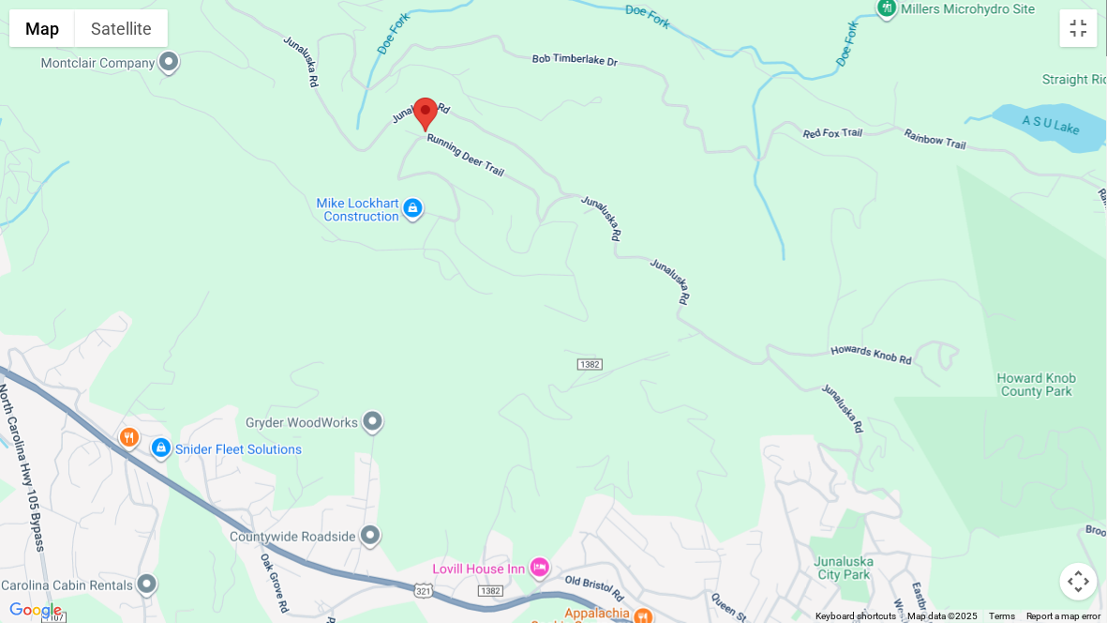
drag, startPoint x: 709, startPoint y: 440, endPoint x: 704, endPoint y: 368, distance: 72.4
click at [704, 368] on div at bounding box center [553, 311] width 1107 height 623
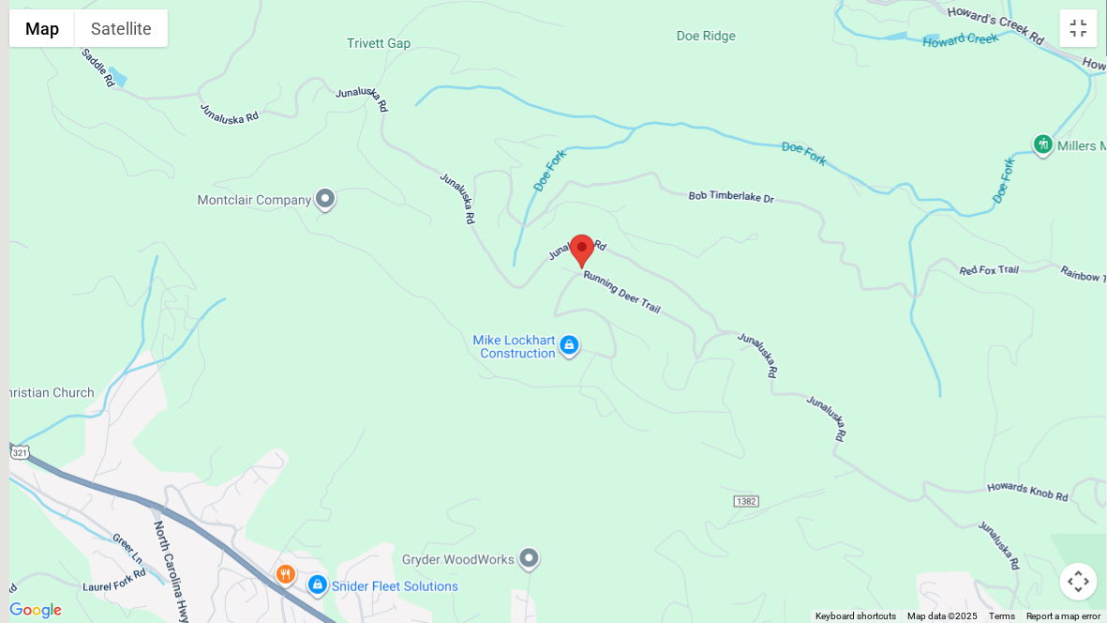
drag, startPoint x: 533, startPoint y: 314, endPoint x: 707, endPoint y: 465, distance: 230.7
click at [707, 465] on div at bounding box center [553, 311] width 1107 height 623
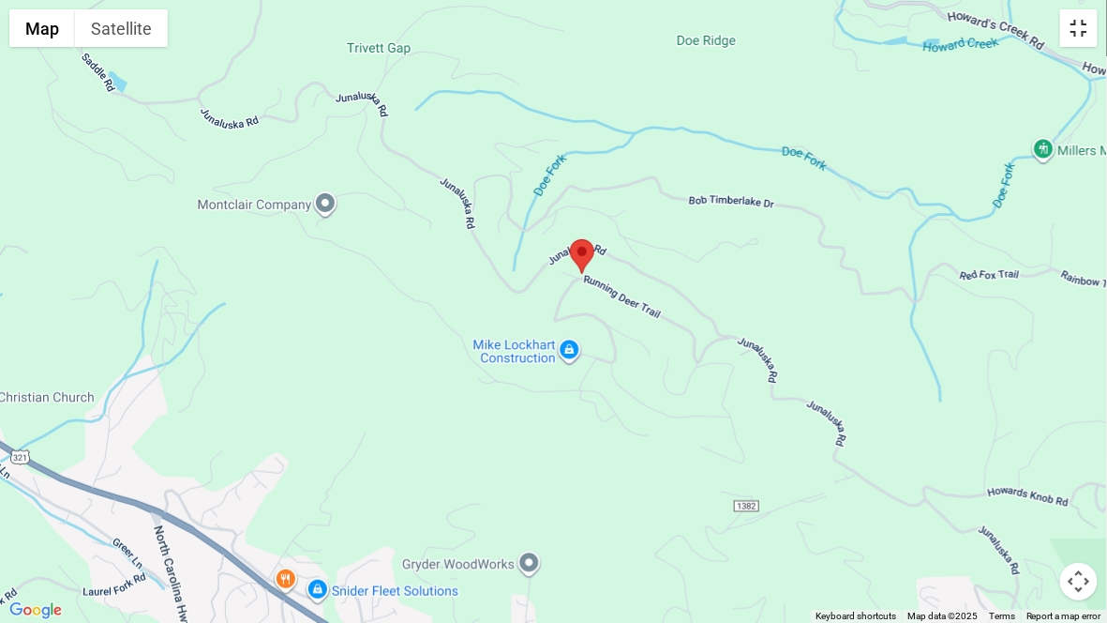
click at [1071, 27] on button "Toggle fullscreen view" at bounding box center [1080, 28] width 38 height 38
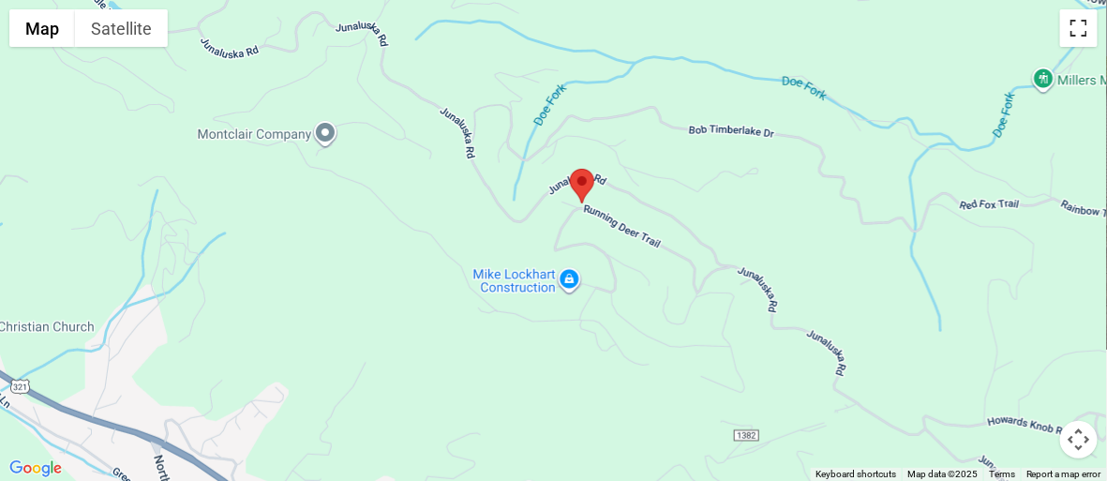
scroll to position [96, 0]
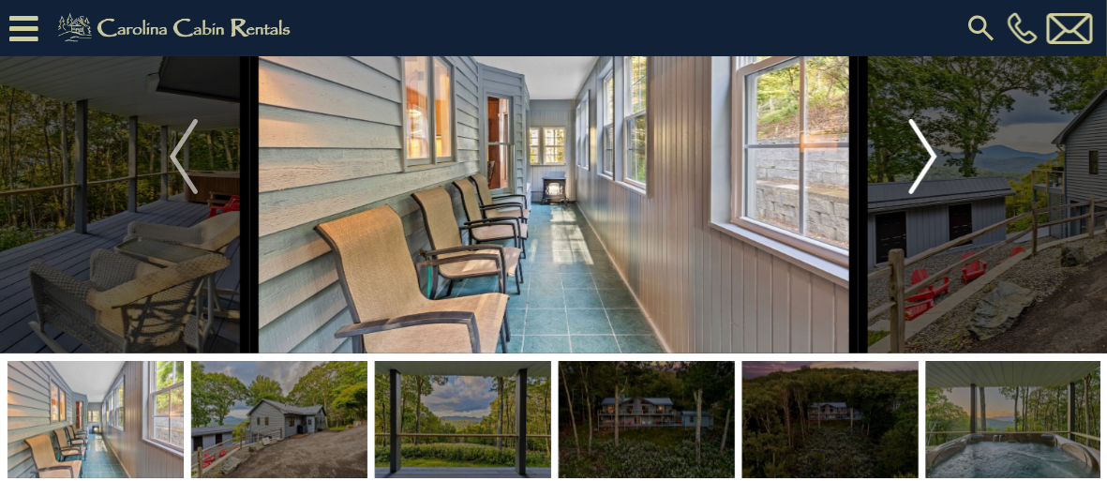
click at [926, 160] on img "Next" at bounding box center [924, 156] width 28 height 75
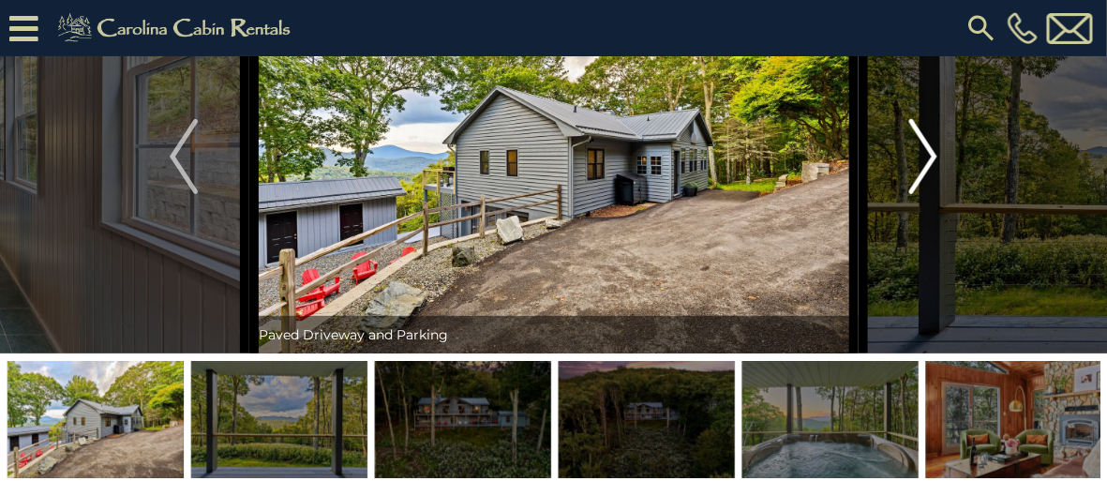
click at [926, 160] on img "Next" at bounding box center [924, 156] width 28 height 75
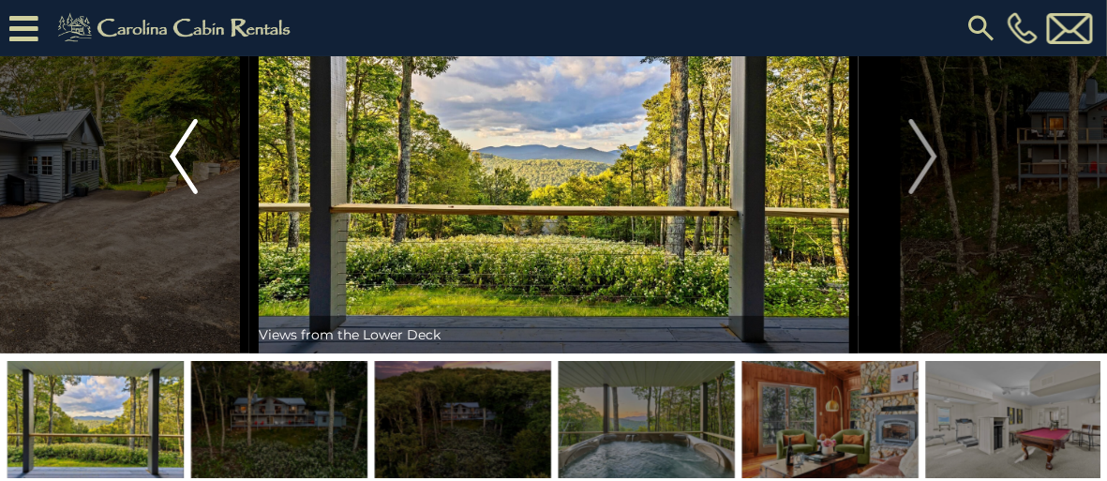
click at [178, 158] on img "Previous" at bounding box center [184, 156] width 28 height 75
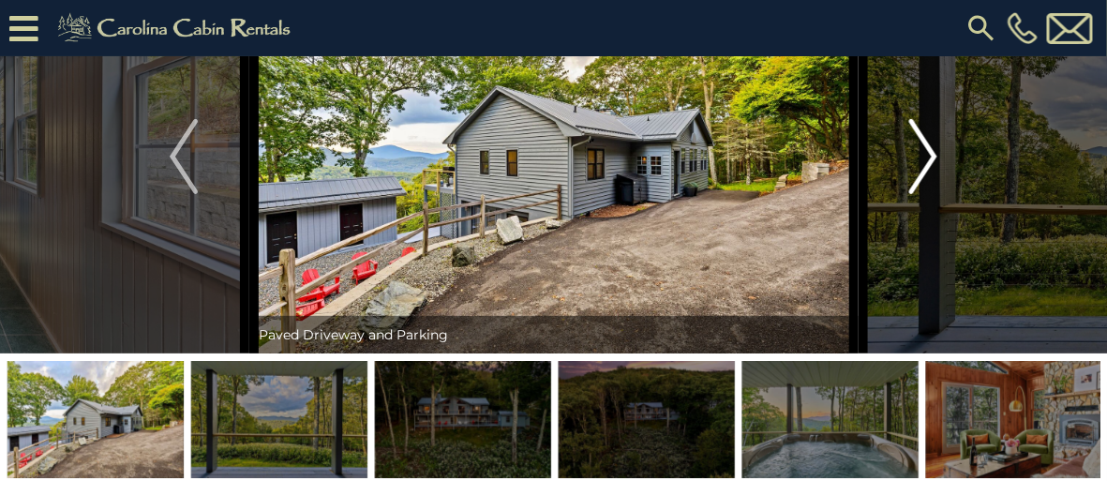
click at [932, 152] on img "Next" at bounding box center [924, 156] width 28 height 75
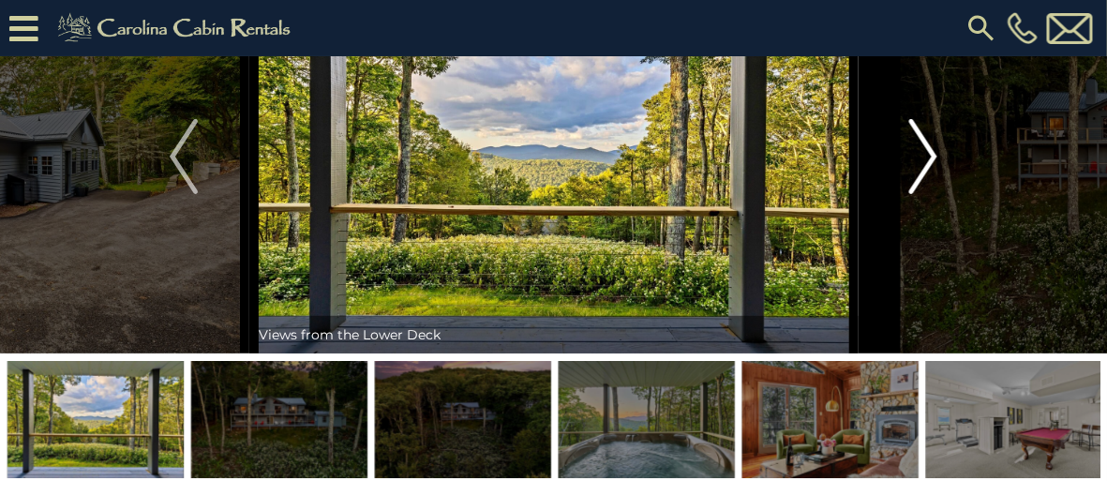
click at [932, 152] on img "Next" at bounding box center [924, 156] width 28 height 75
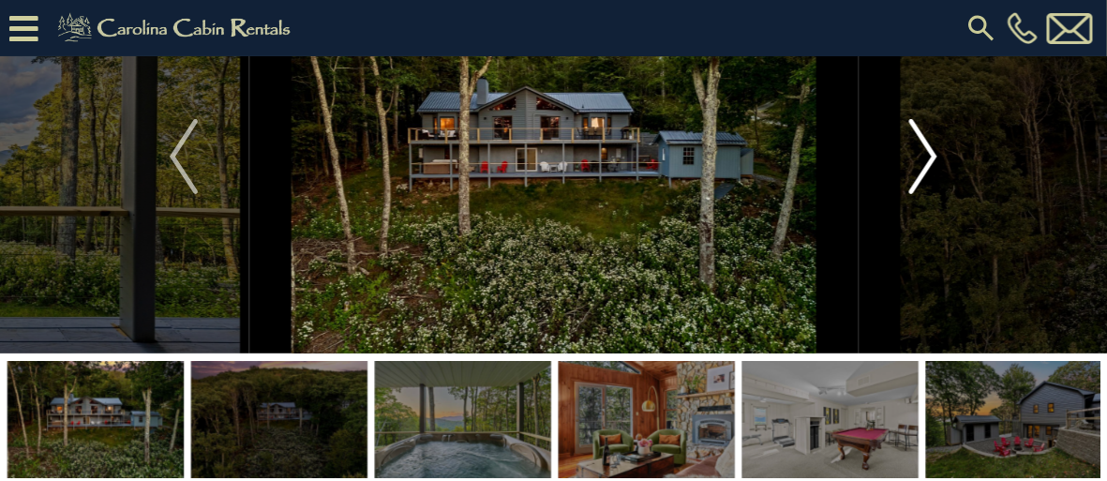
click at [932, 152] on img "Next" at bounding box center [924, 156] width 28 height 75
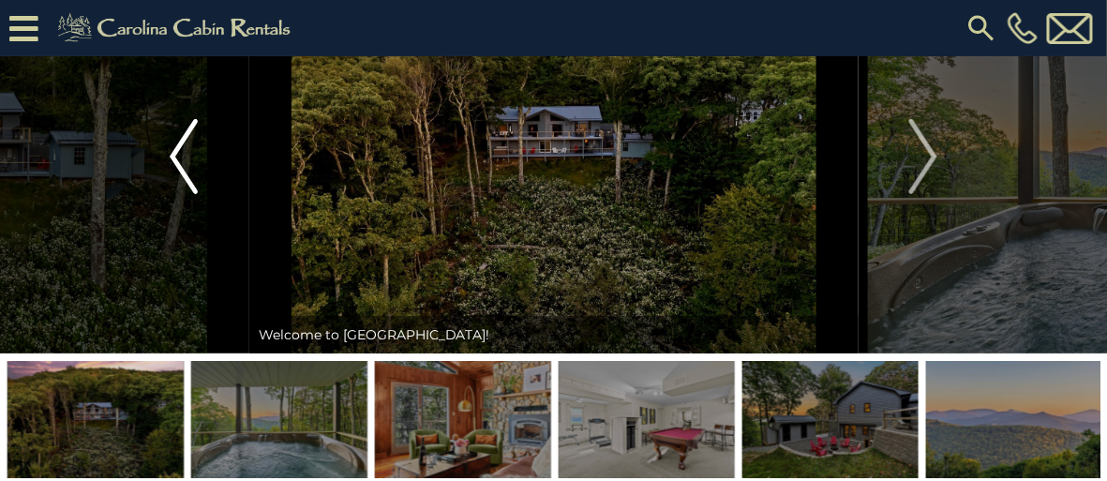
click at [160, 152] on button "Previous" at bounding box center [183, 157] width 131 height 394
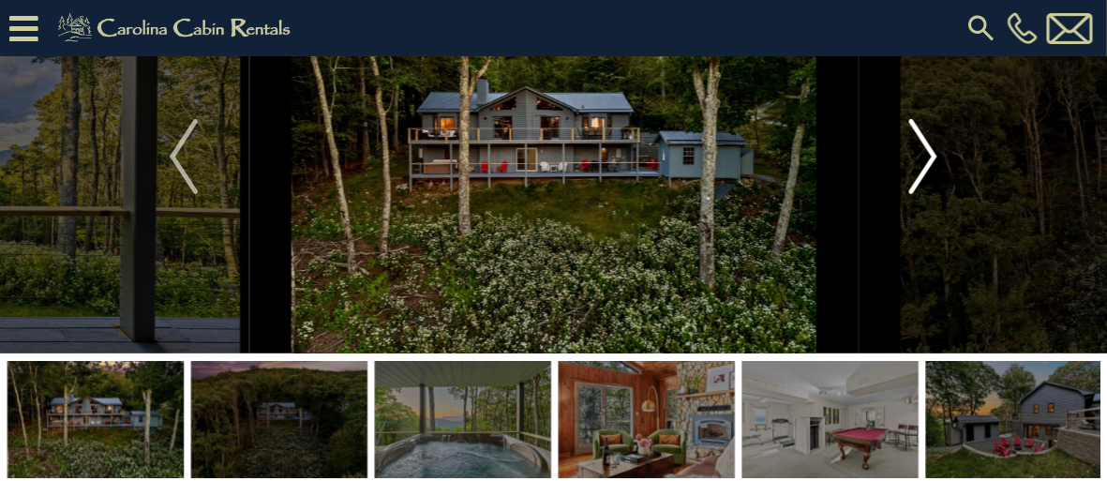
click at [925, 150] on img "Next" at bounding box center [924, 156] width 28 height 75
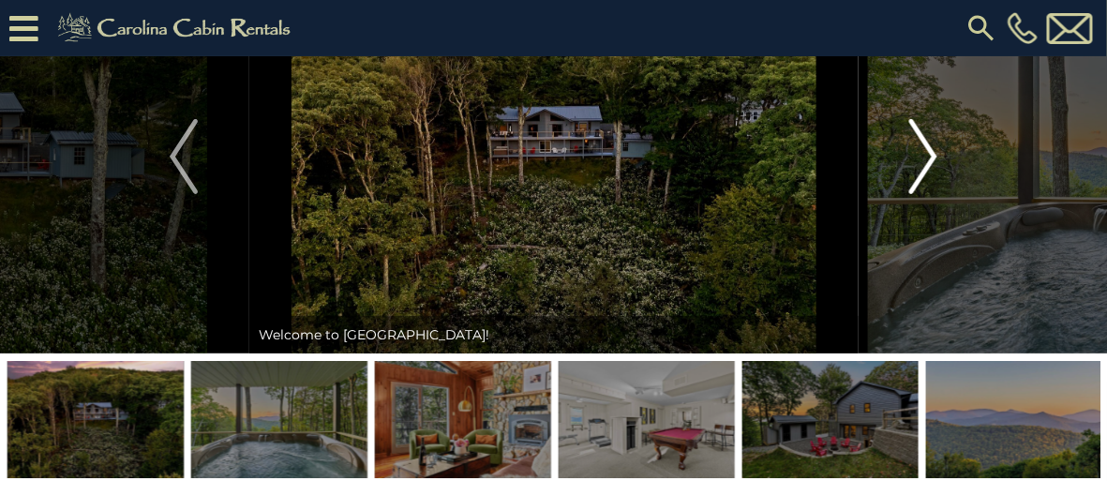
click at [922, 151] on img "Next" at bounding box center [924, 156] width 28 height 75
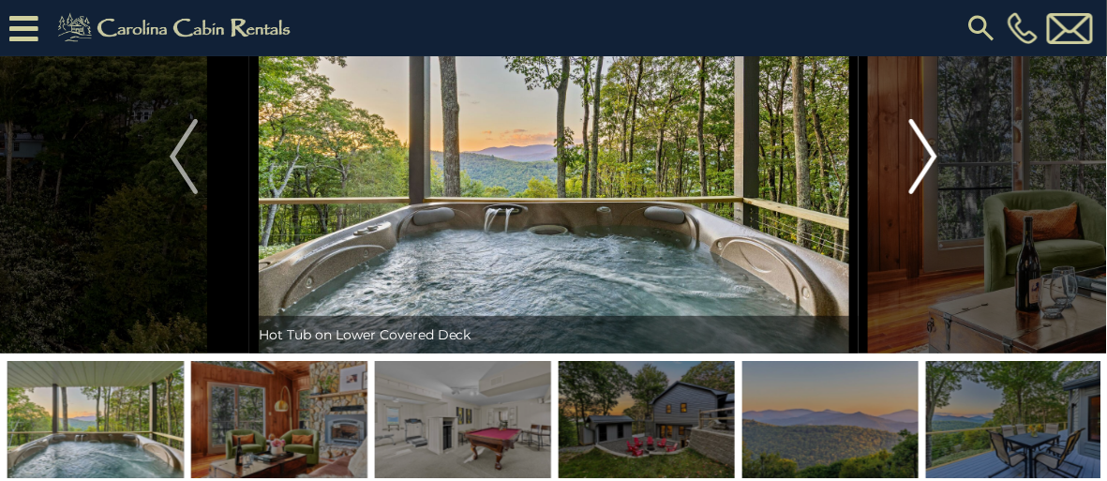
click at [922, 151] on img "Next" at bounding box center [924, 156] width 28 height 75
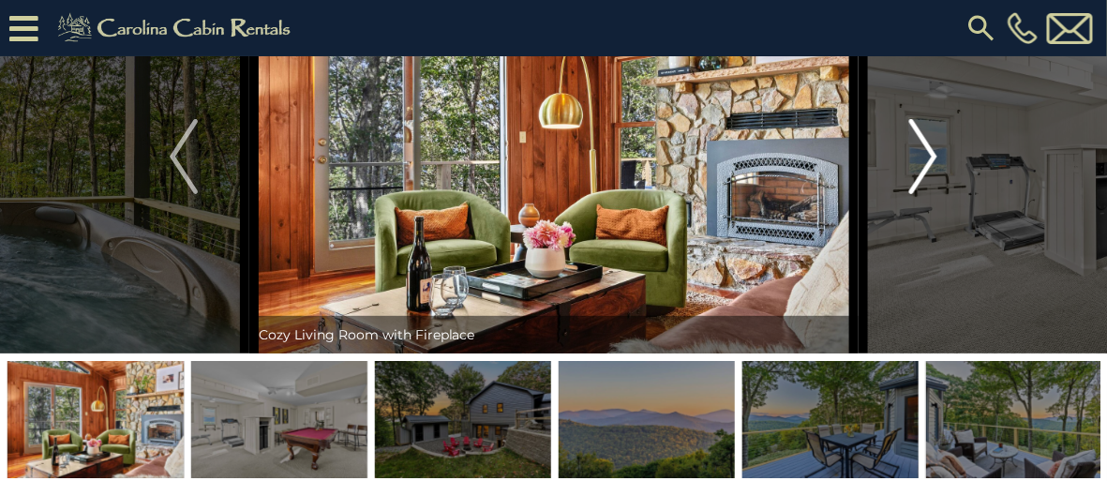
click at [922, 151] on img "Next" at bounding box center [924, 156] width 28 height 75
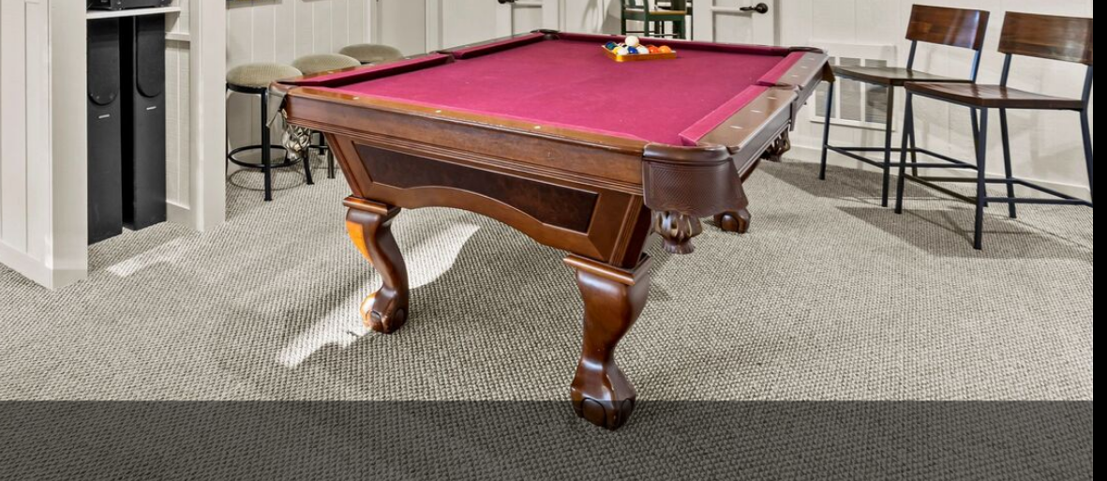
scroll to position [21, 0]
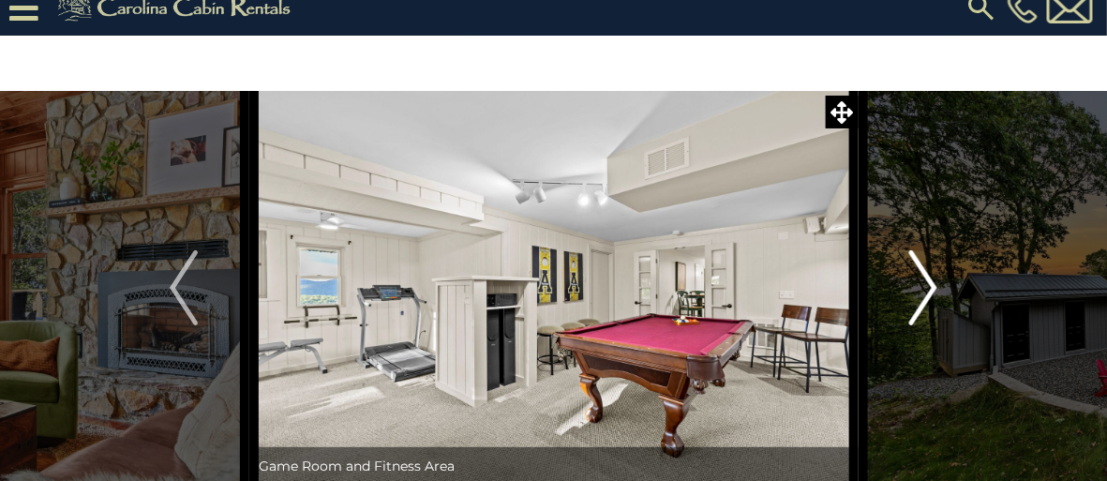
click at [930, 287] on img "Next" at bounding box center [924, 287] width 28 height 75
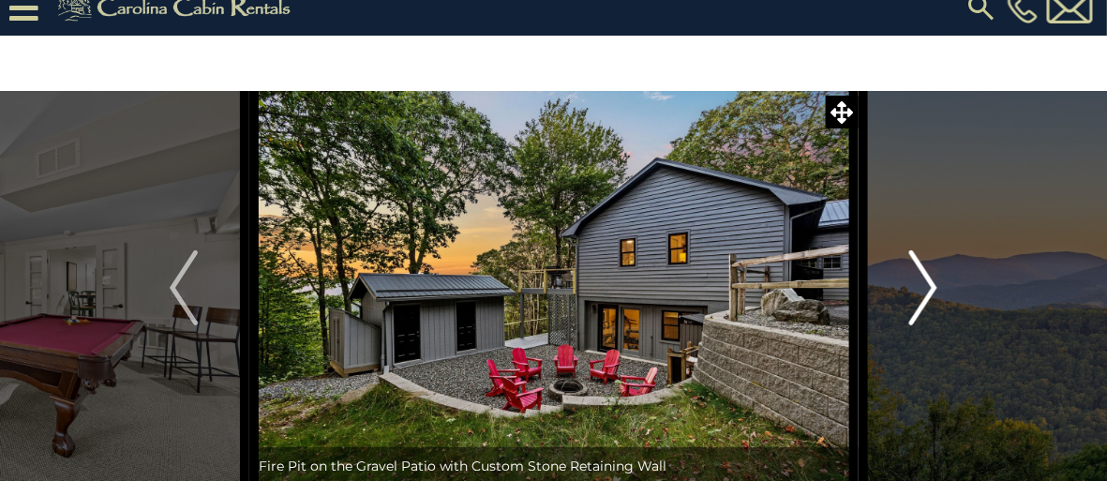
click at [930, 287] on img "Next" at bounding box center [924, 287] width 28 height 75
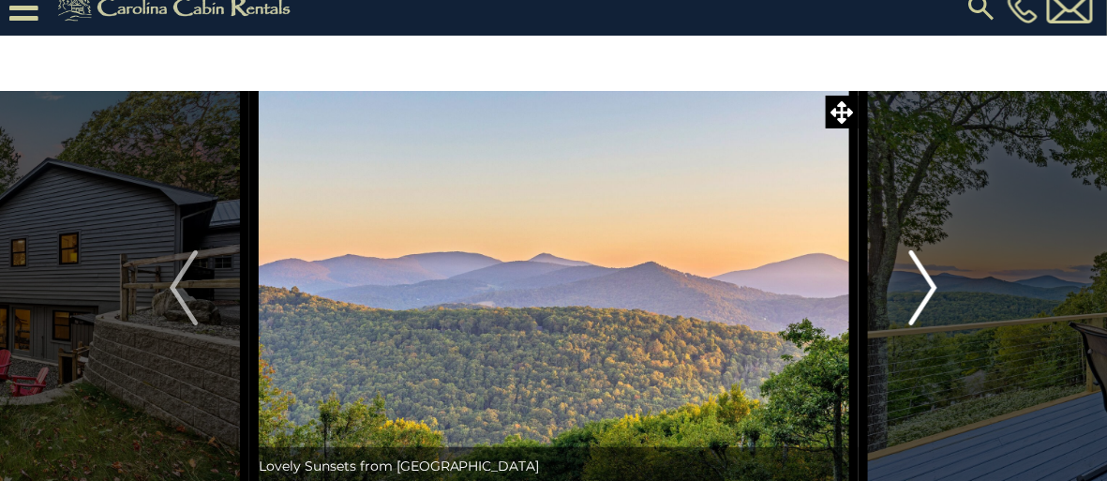
click at [930, 287] on img "Next" at bounding box center [924, 287] width 28 height 75
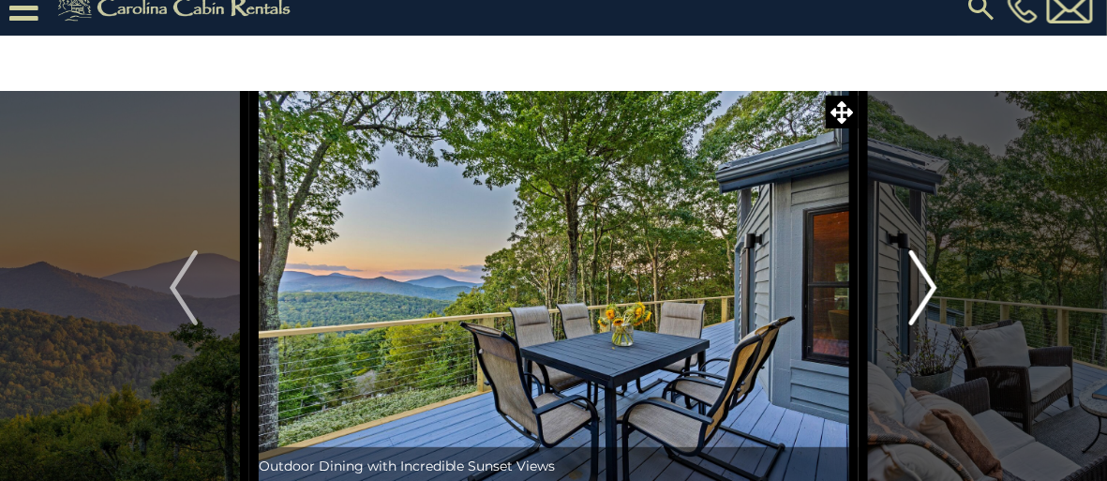
click at [930, 287] on img "Next" at bounding box center [924, 287] width 28 height 75
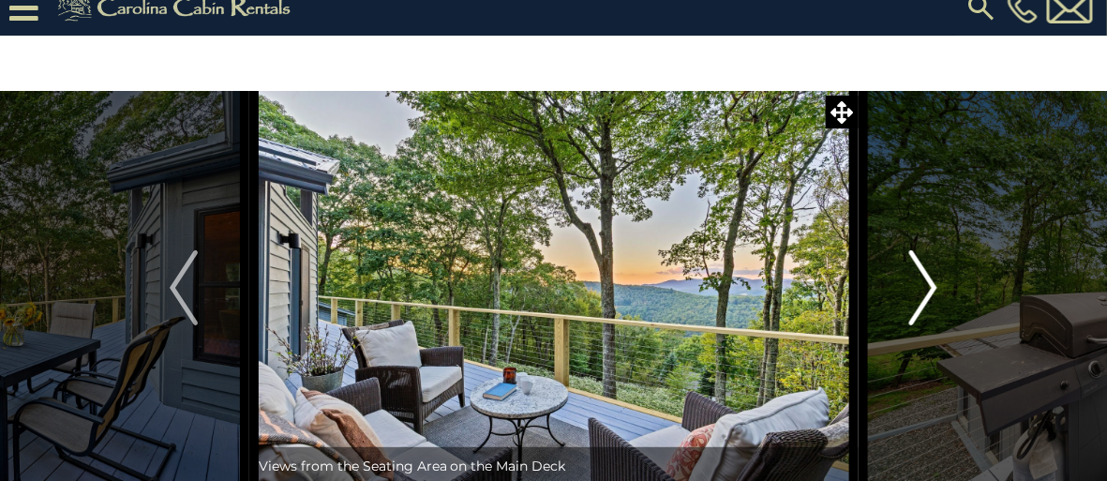
click at [930, 287] on img "Next" at bounding box center [924, 287] width 28 height 75
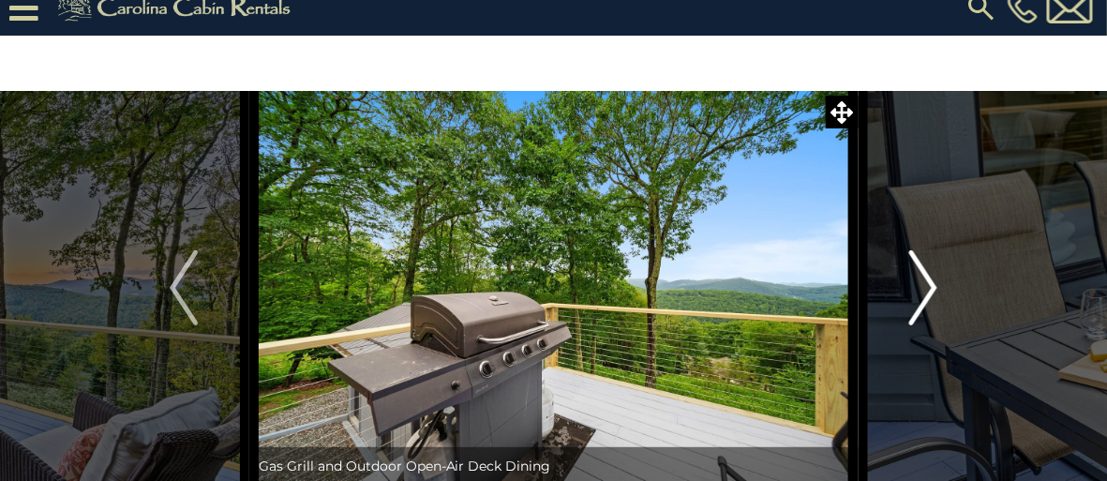
click at [930, 287] on img "Next" at bounding box center [924, 287] width 28 height 75
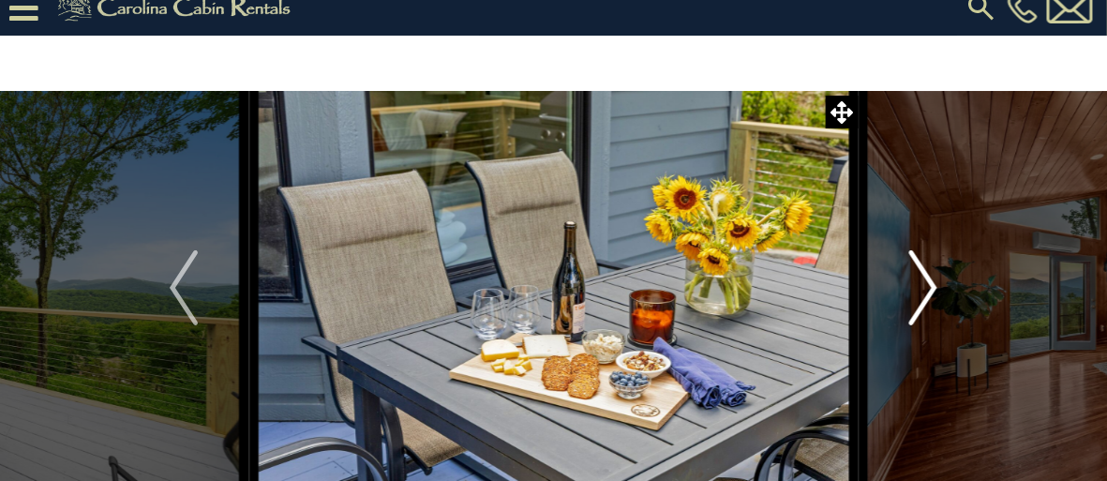
click at [930, 287] on img "Next" at bounding box center [924, 287] width 28 height 75
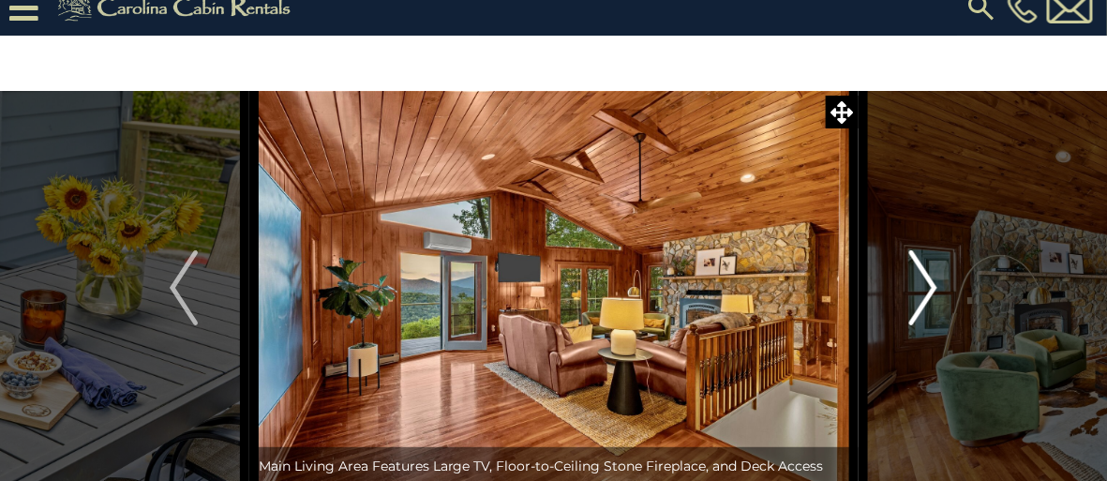
click at [930, 287] on img "Next" at bounding box center [924, 287] width 28 height 75
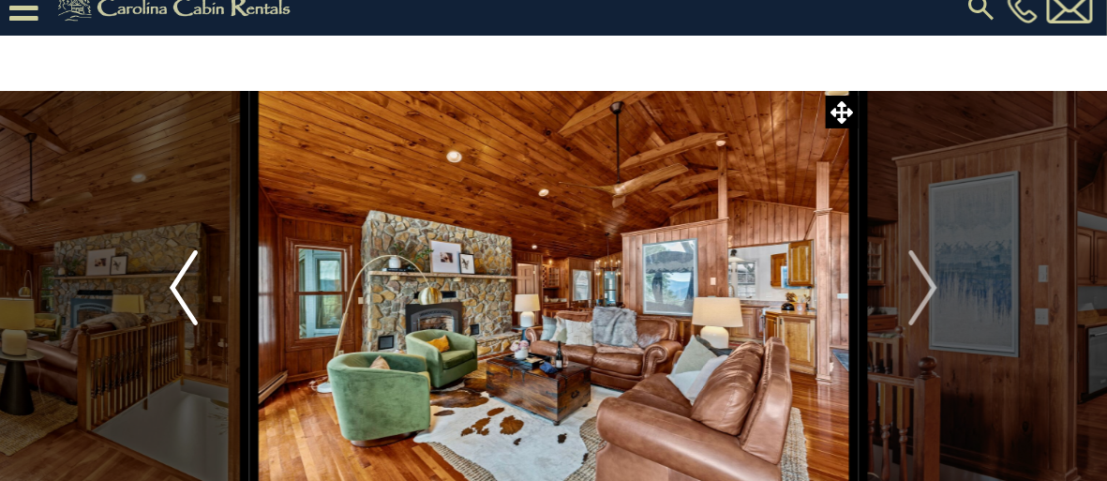
click at [179, 283] on img "Previous" at bounding box center [184, 287] width 28 height 75
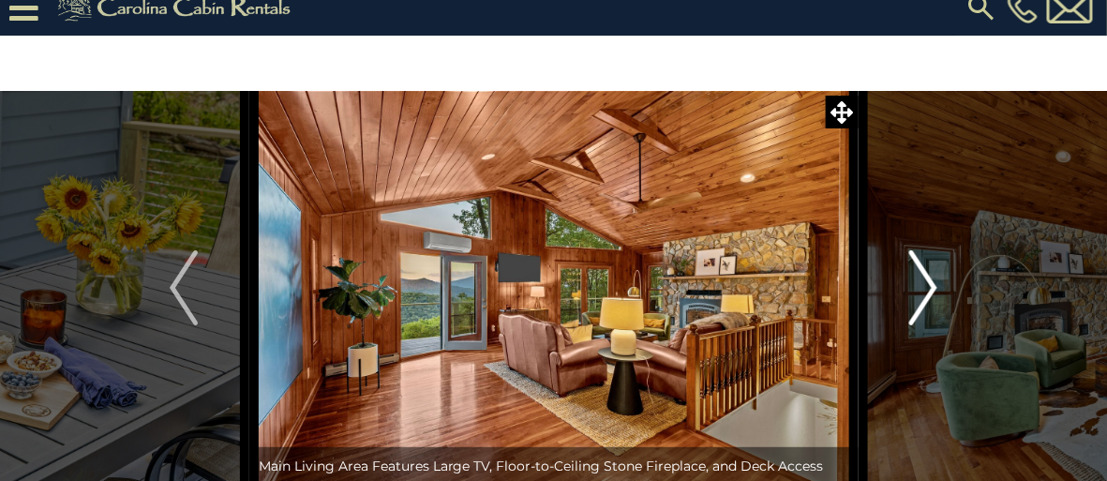
click at [923, 281] on img "Next" at bounding box center [924, 287] width 28 height 75
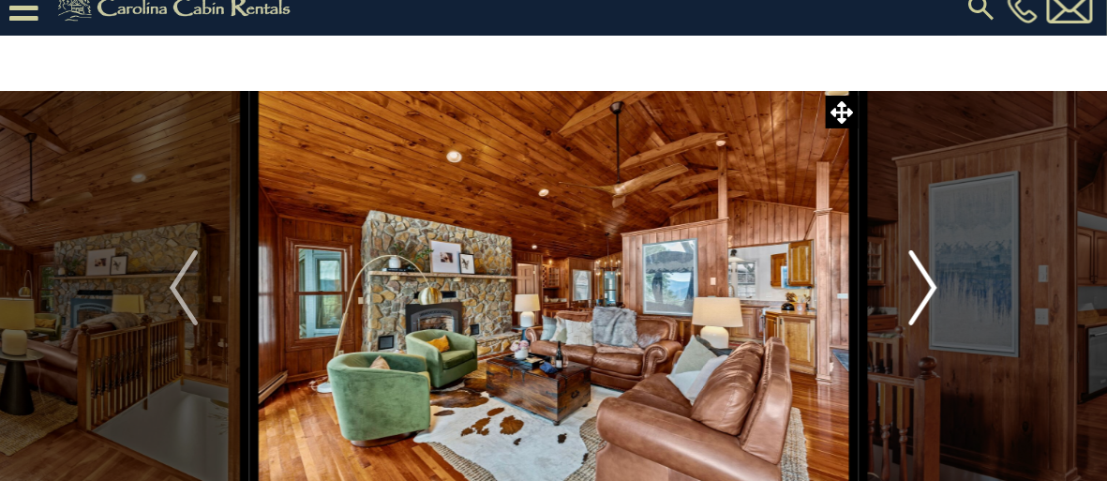
click at [922, 283] on img "Next" at bounding box center [924, 287] width 28 height 75
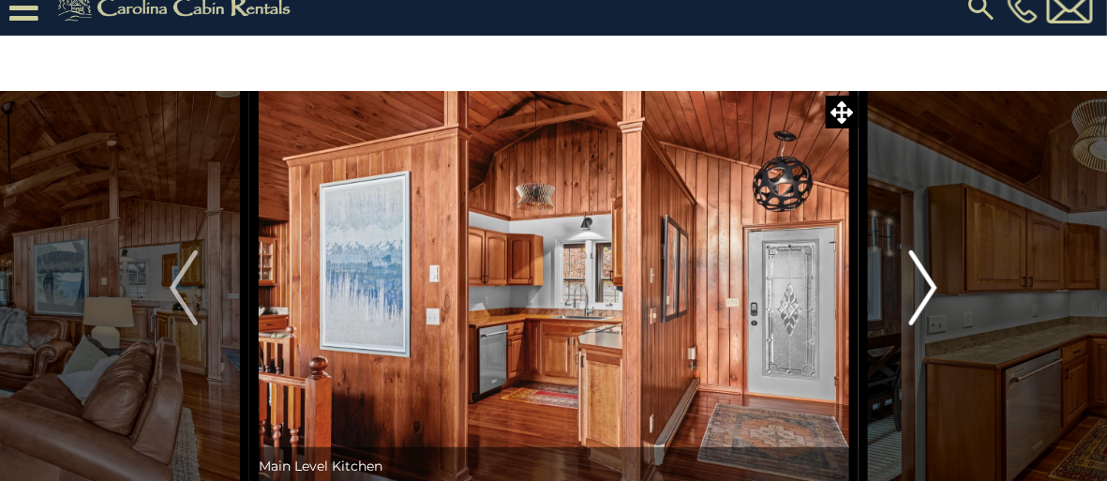
click at [922, 283] on img "Next" at bounding box center [924, 287] width 28 height 75
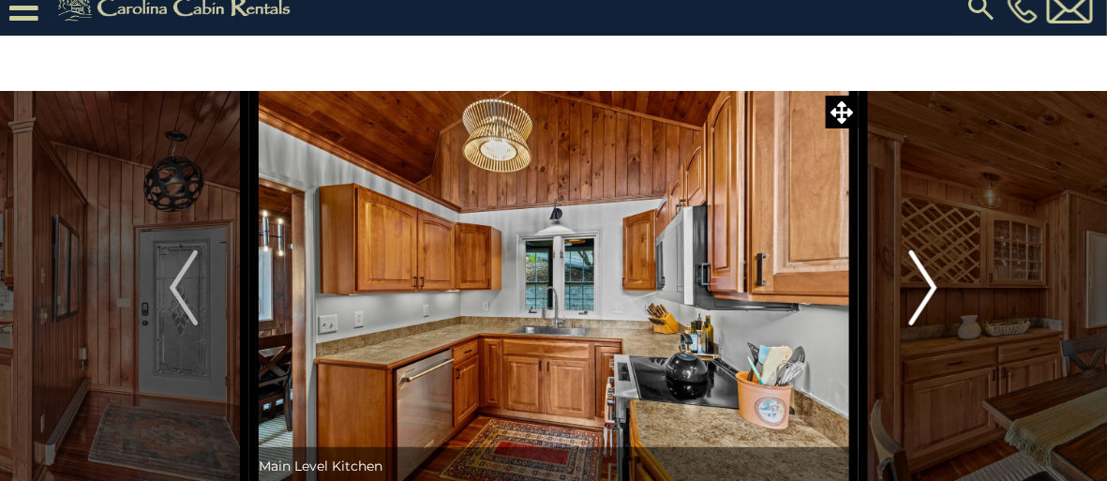
click at [917, 283] on img "Next" at bounding box center [924, 287] width 28 height 75
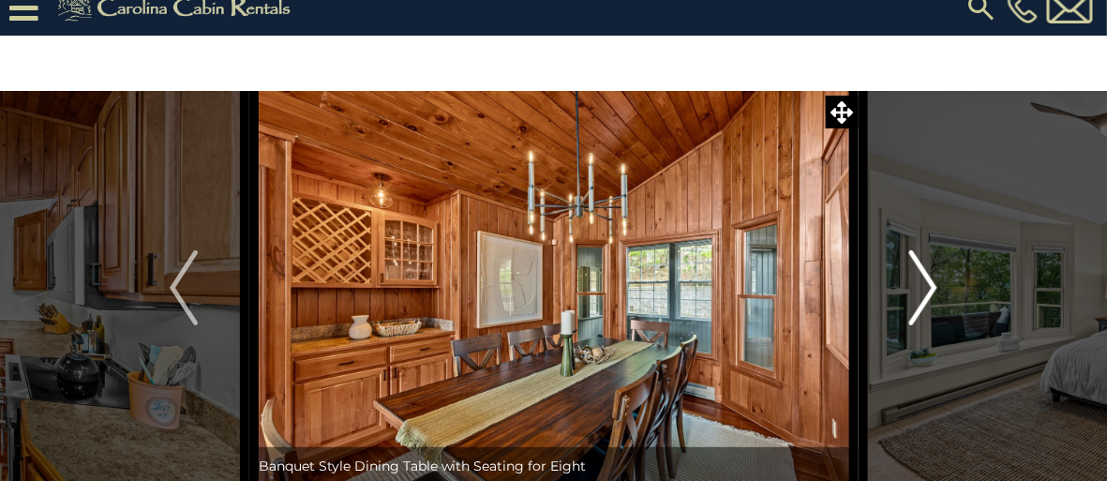
click at [917, 283] on img "Next" at bounding box center [924, 287] width 28 height 75
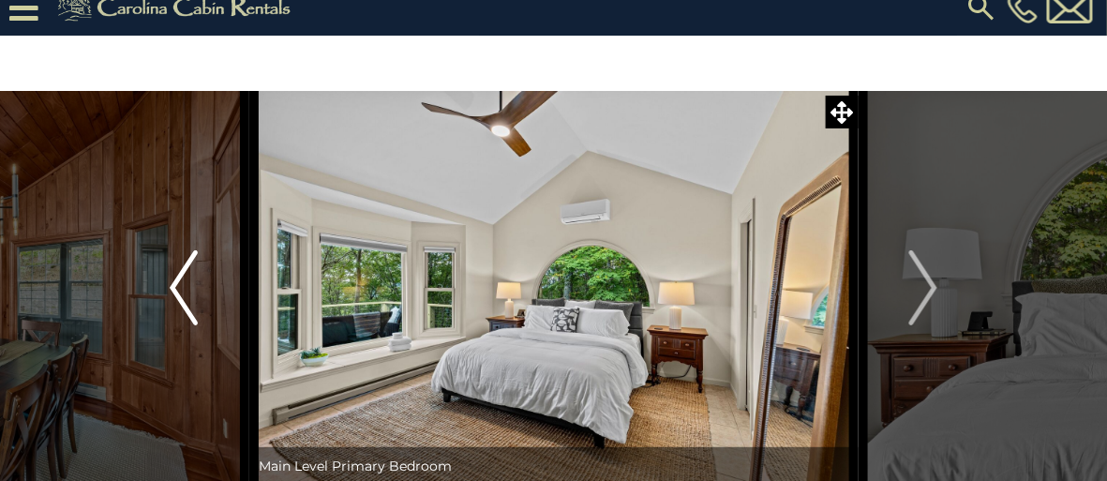
click at [173, 286] on img "Previous" at bounding box center [184, 287] width 28 height 75
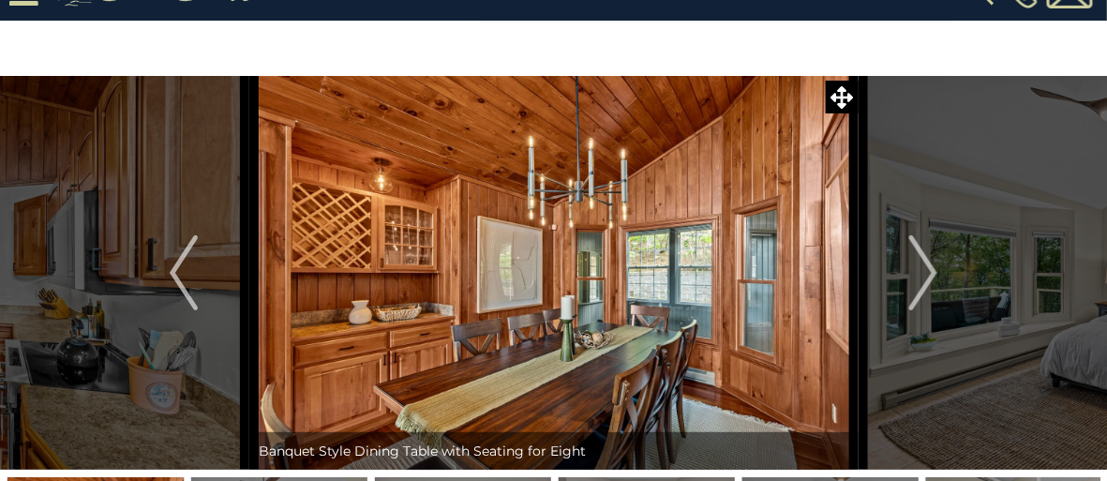
scroll to position [38, 0]
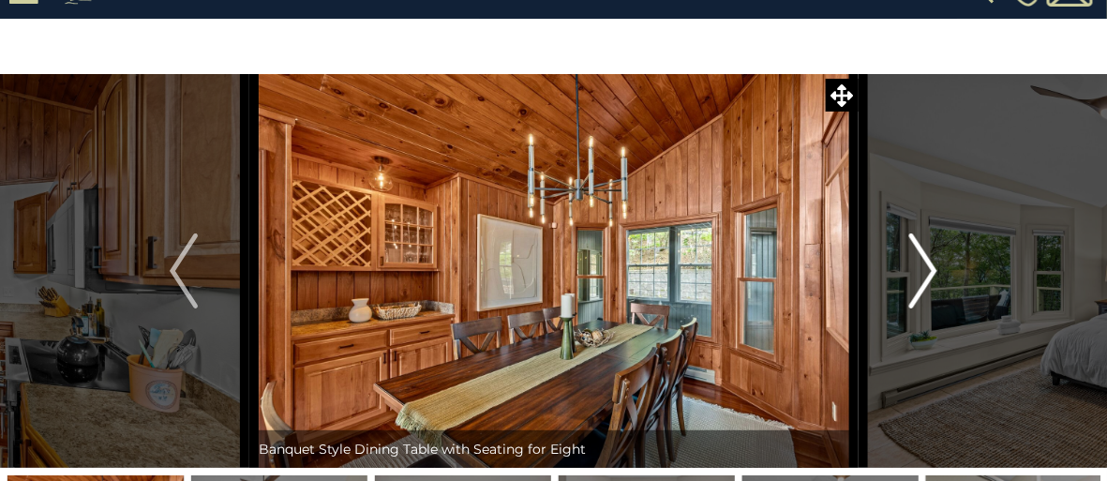
click at [927, 269] on img "Next" at bounding box center [924, 270] width 28 height 75
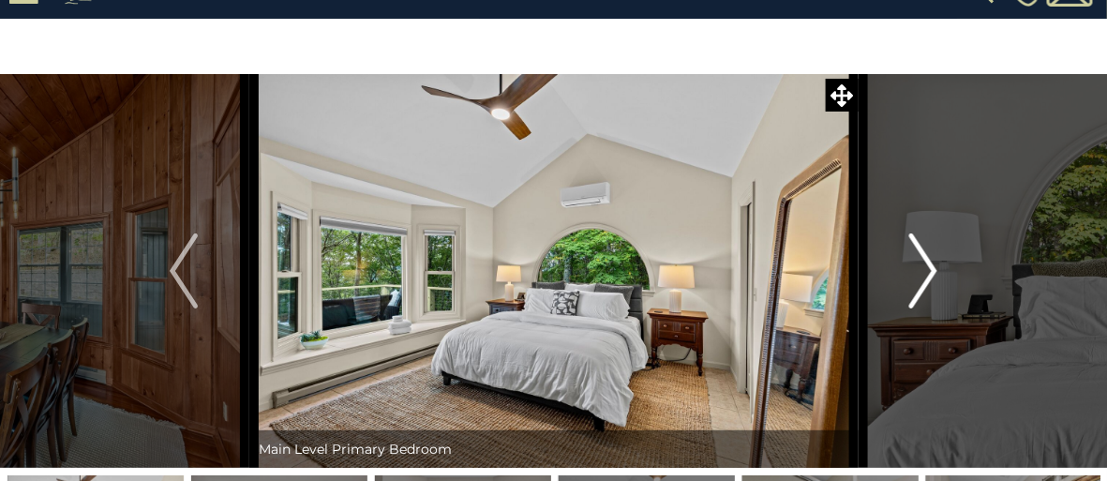
click at [927, 269] on img "Next" at bounding box center [924, 270] width 28 height 75
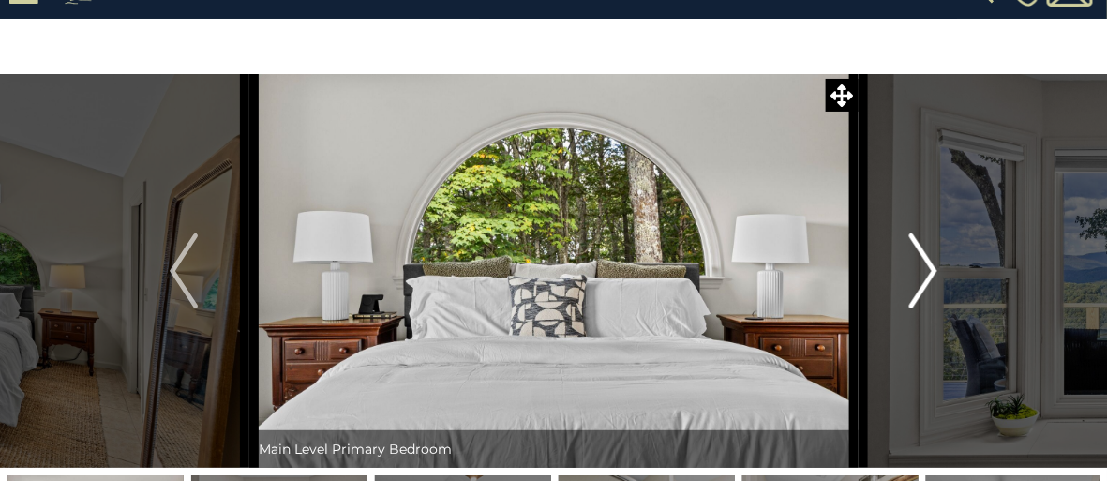
click at [927, 269] on img "Next" at bounding box center [924, 270] width 28 height 75
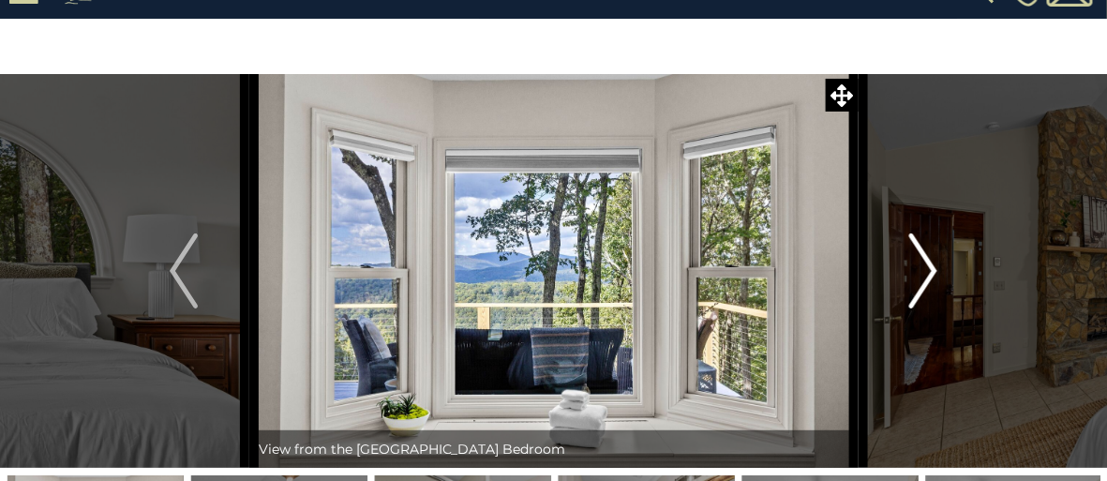
click at [927, 269] on img "Next" at bounding box center [924, 270] width 28 height 75
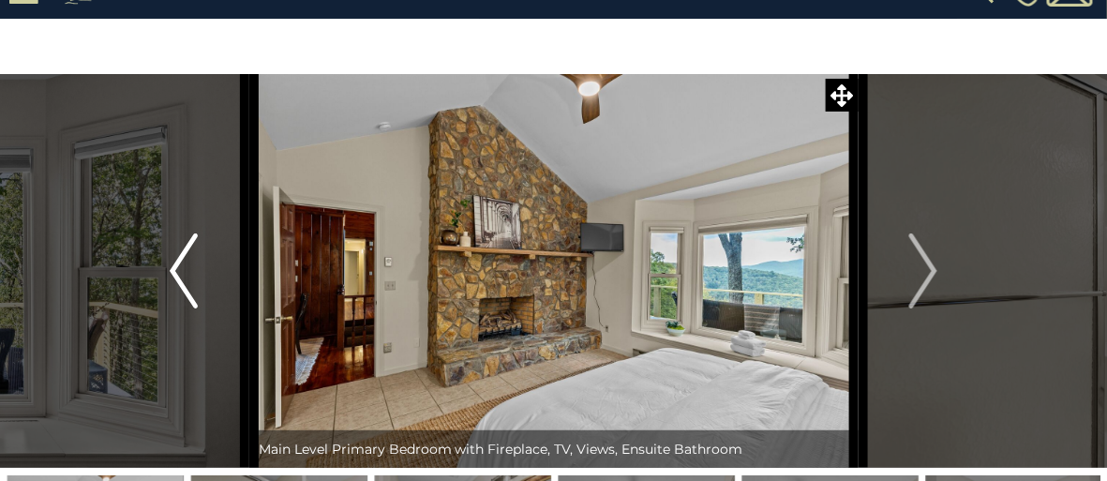
click at [173, 264] on img "Previous" at bounding box center [184, 270] width 28 height 75
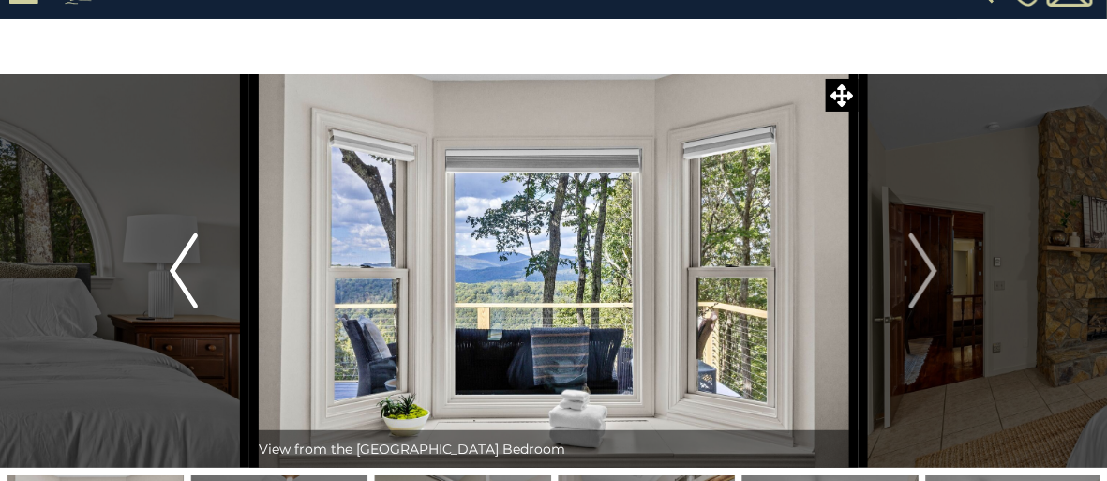
click at [173, 264] on img "Previous" at bounding box center [184, 270] width 28 height 75
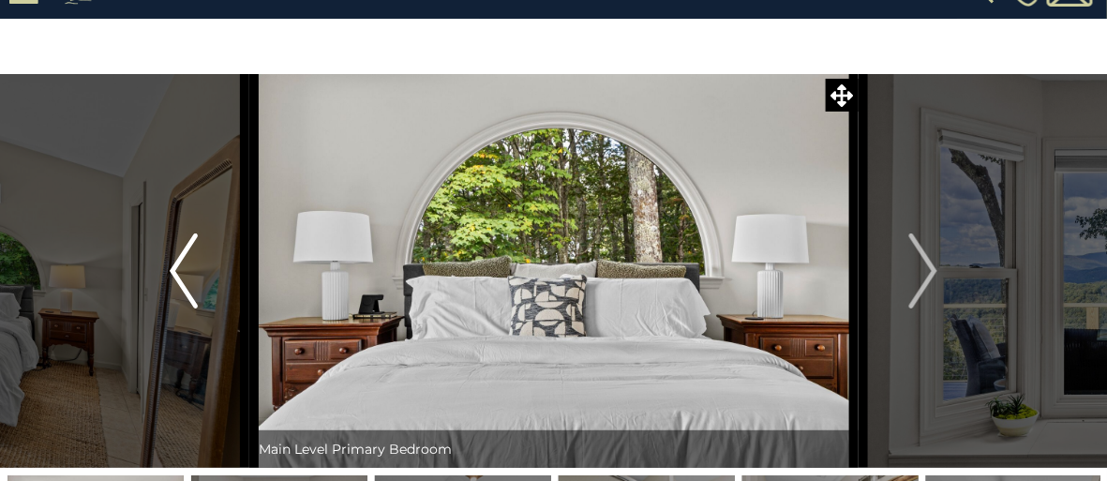
click at [173, 264] on img "Previous" at bounding box center [184, 270] width 28 height 75
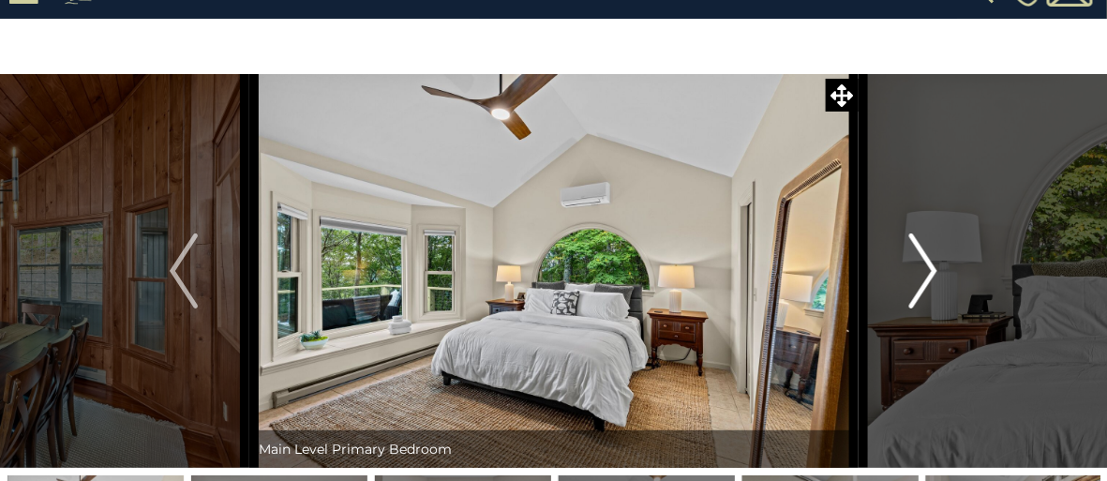
click at [930, 268] on img "Next" at bounding box center [924, 270] width 28 height 75
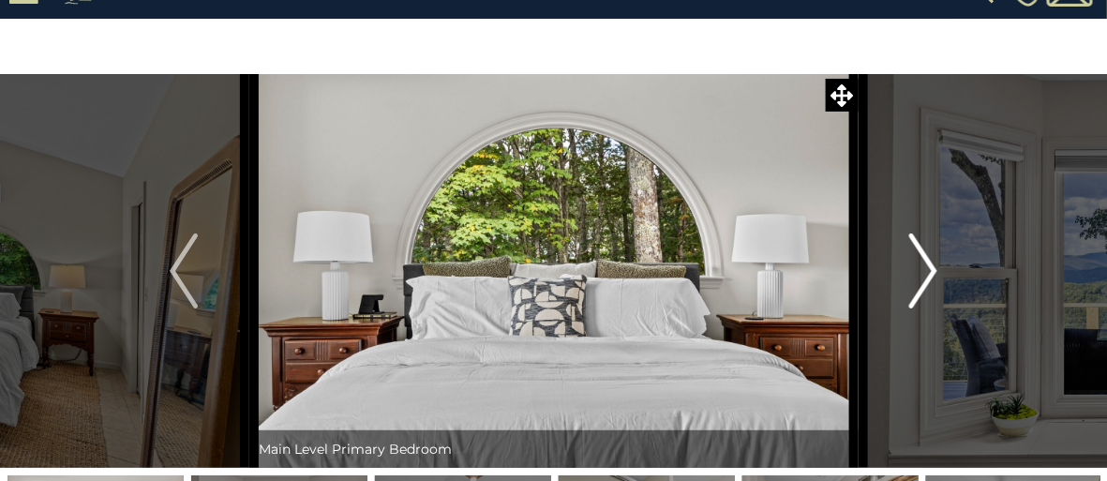
click at [930, 268] on img "Next" at bounding box center [924, 270] width 28 height 75
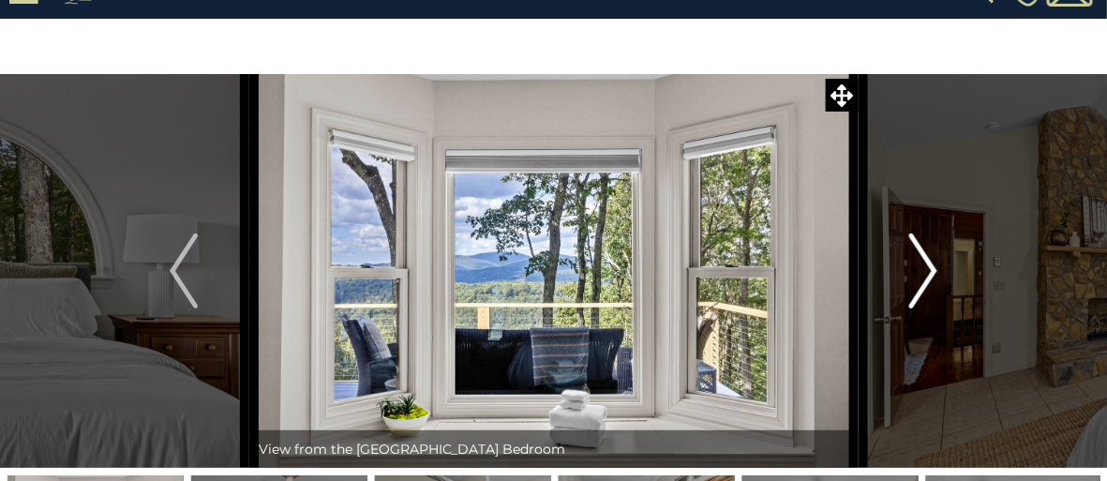
click at [930, 268] on img "Next" at bounding box center [924, 270] width 28 height 75
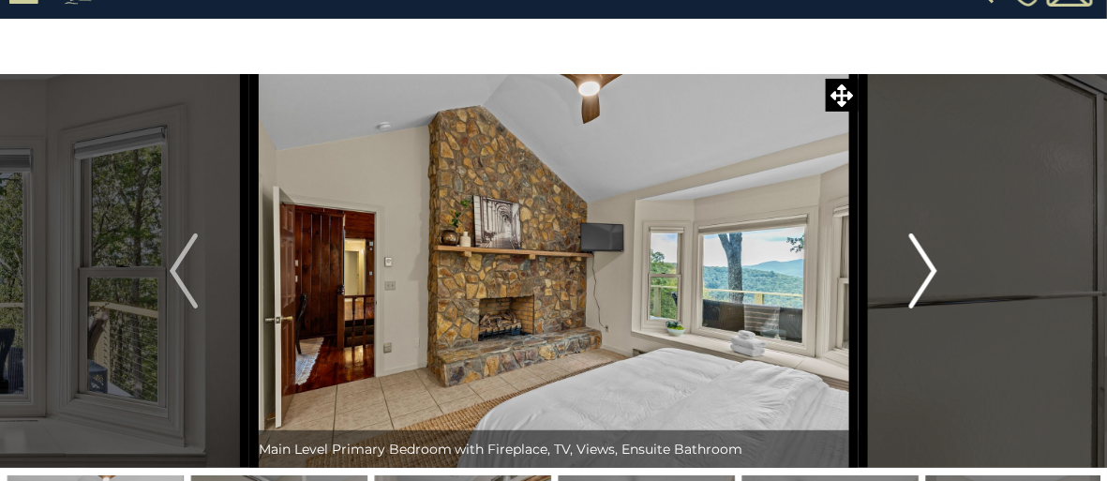
click at [930, 268] on img "Next" at bounding box center [924, 270] width 28 height 75
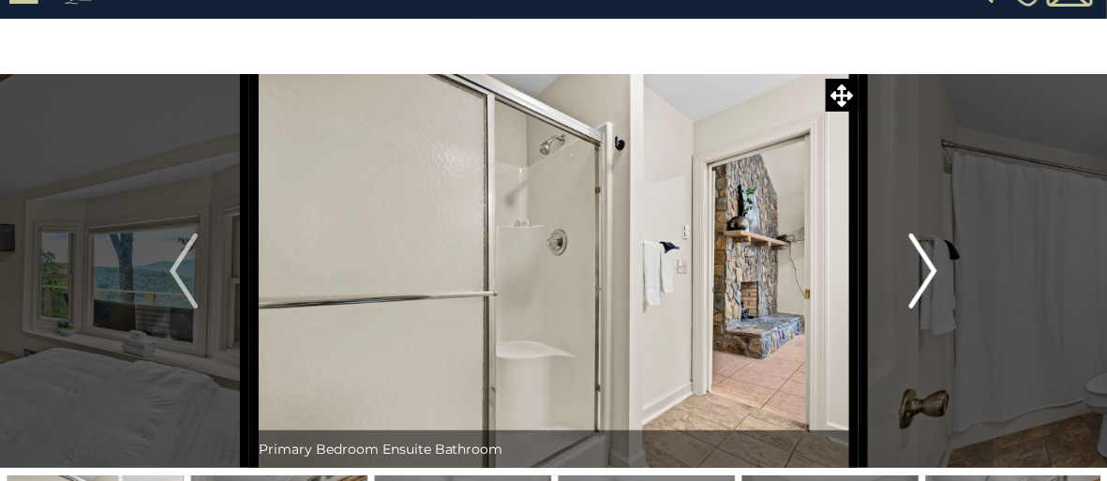
click at [930, 268] on img "Next" at bounding box center [924, 270] width 28 height 75
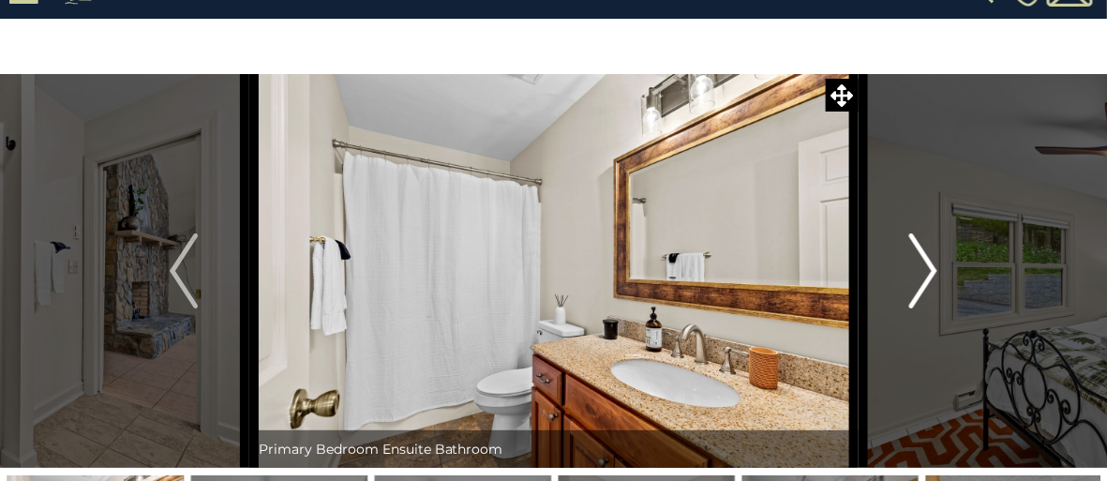
click at [930, 268] on img "Next" at bounding box center [924, 270] width 28 height 75
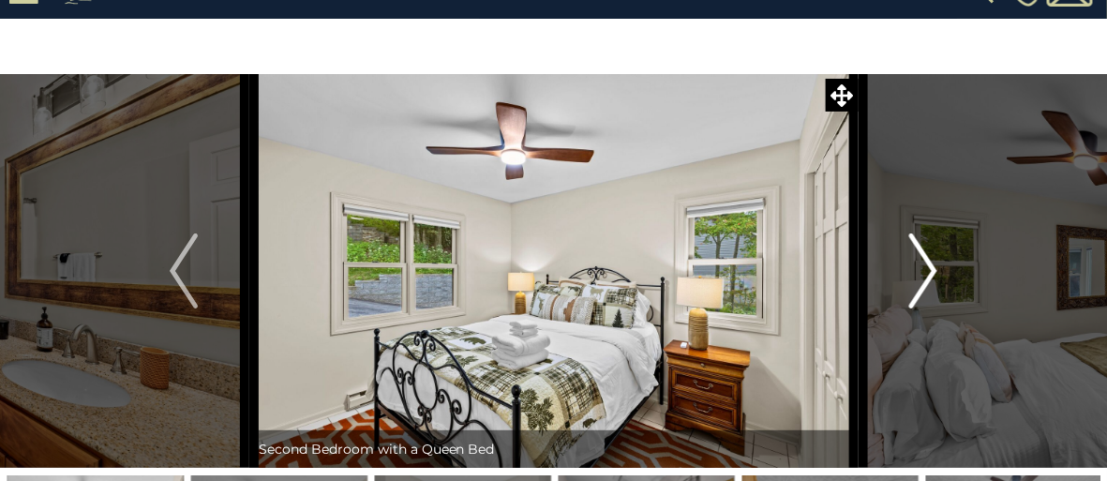
click at [930, 268] on img "Next" at bounding box center [924, 270] width 28 height 75
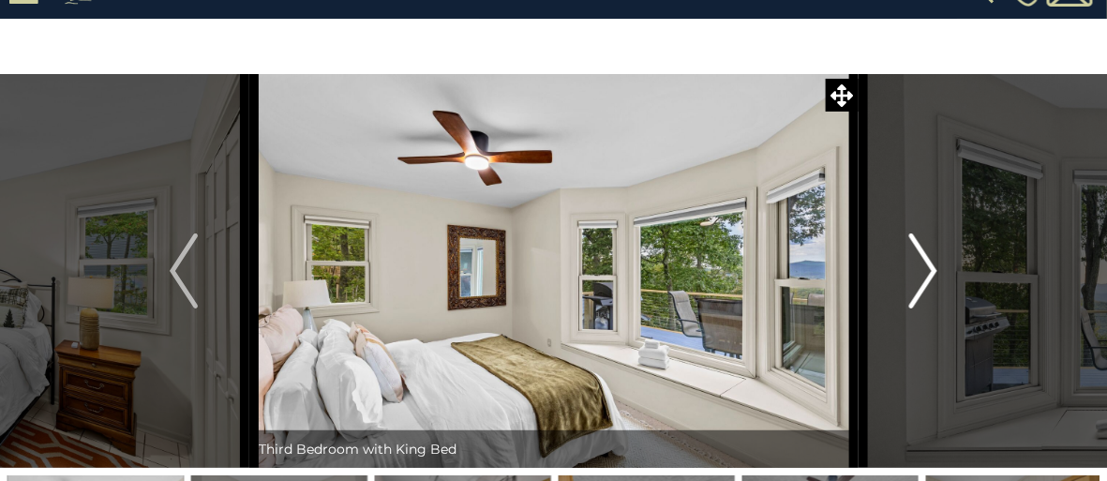
click at [930, 268] on img "Next" at bounding box center [924, 270] width 28 height 75
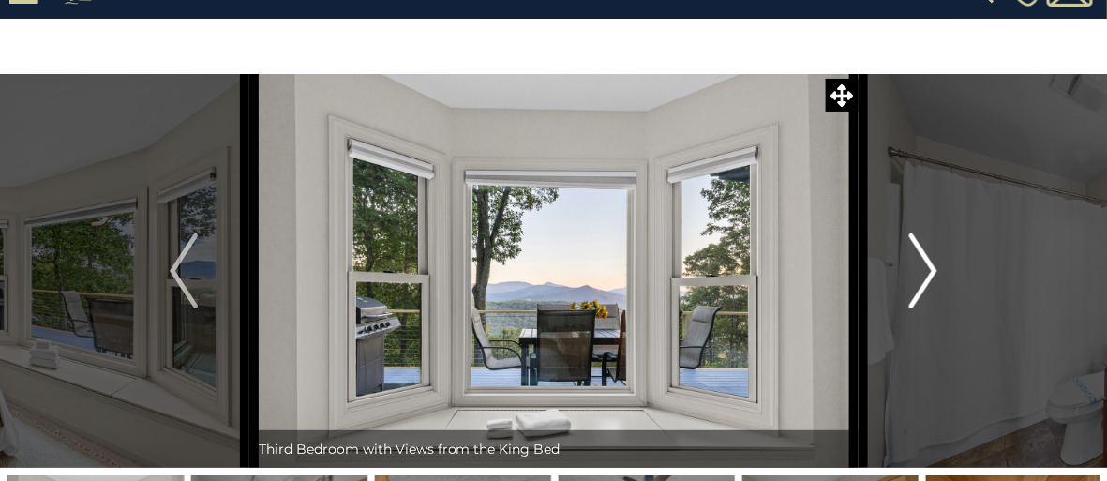
click at [930, 268] on img "Next" at bounding box center [924, 270] width 28 height 75
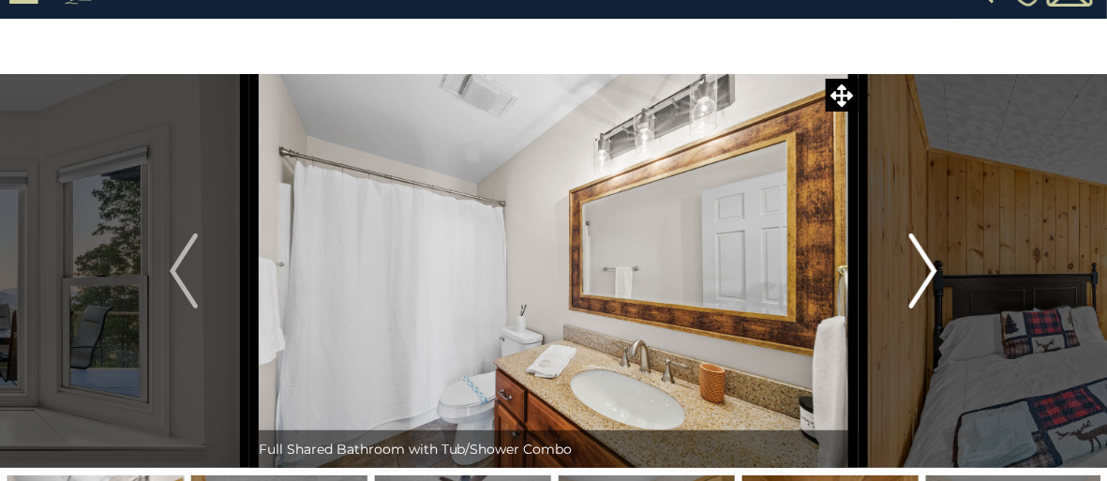
click at [930, 268] on img "Next" at bounding box center [924, 270] width 28 height 75
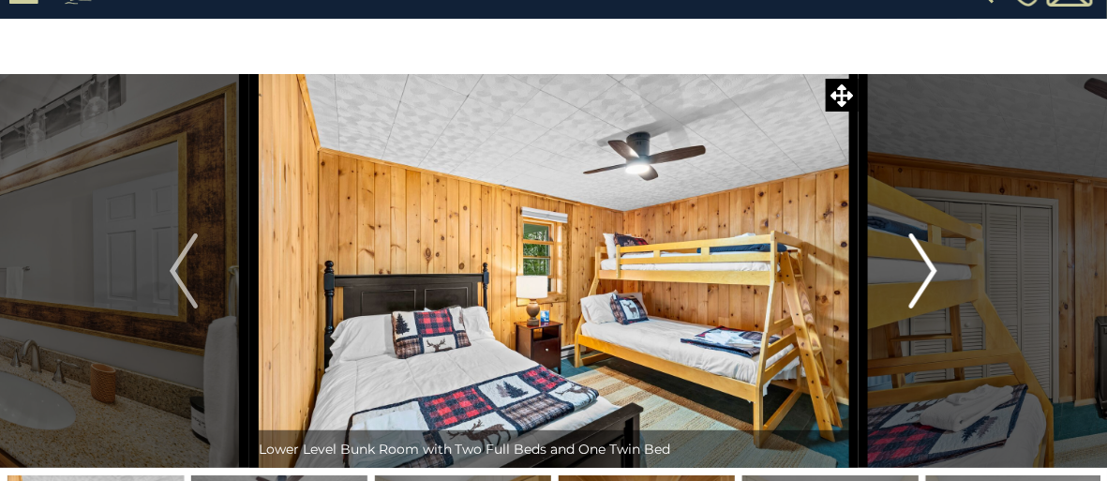
click at [930, 268] on img "Next" at bounding box center [924, 270] width 28 height 75
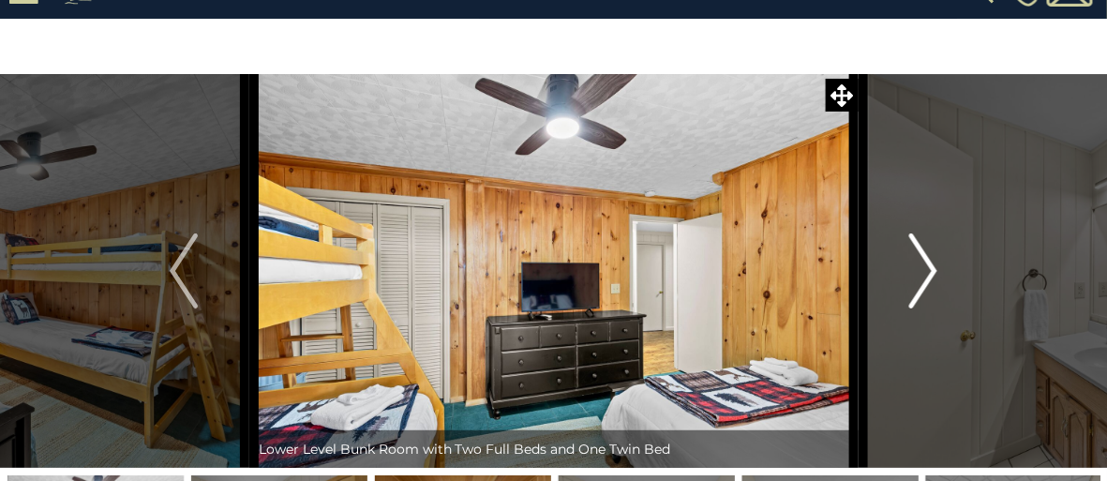
click at [930, 268] on img "Next" at bounding box center [924, 270] width 28 height 75
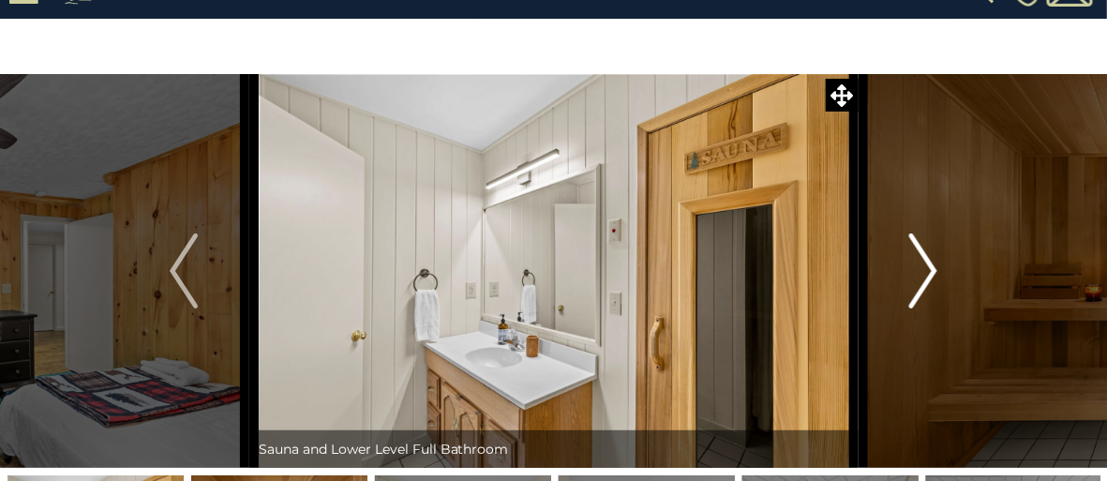
click at [927, 268] on img "Next" at bounding box center [924, 270] width 28 height 75
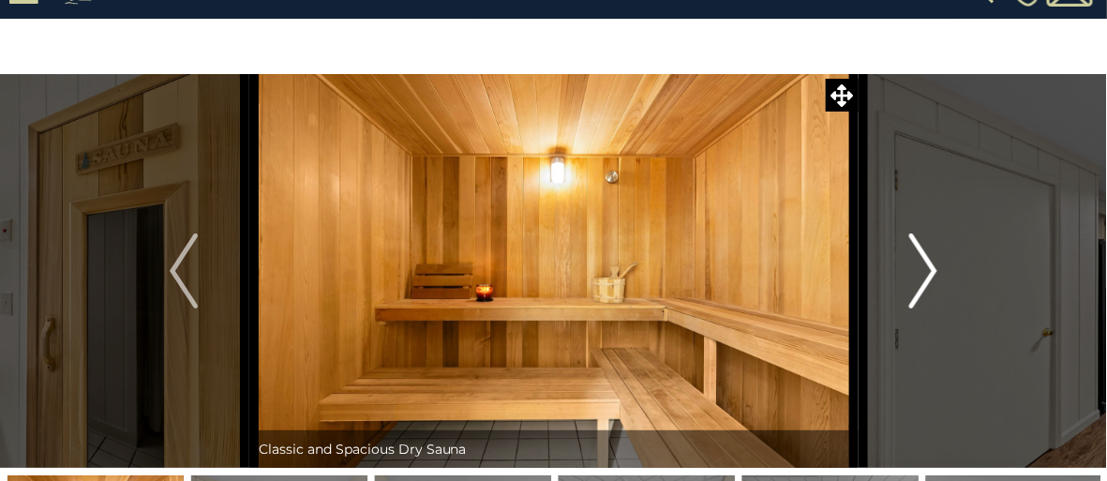
click at [927, 268] on img "Next" at bounding box center [924, 270] width 28 height 75
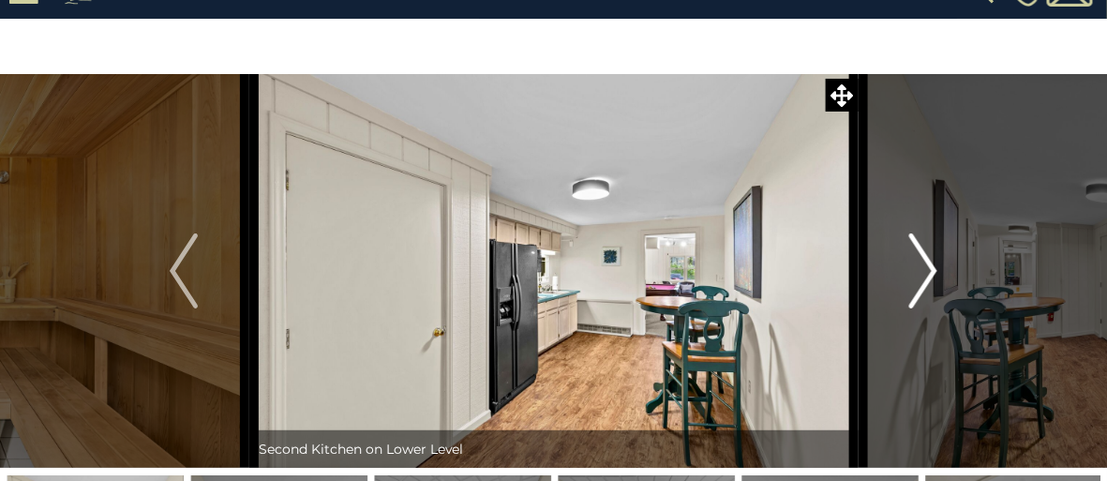
click at [927, 268] on img "Next" at bounding box center [924, 270] width 28 height 75
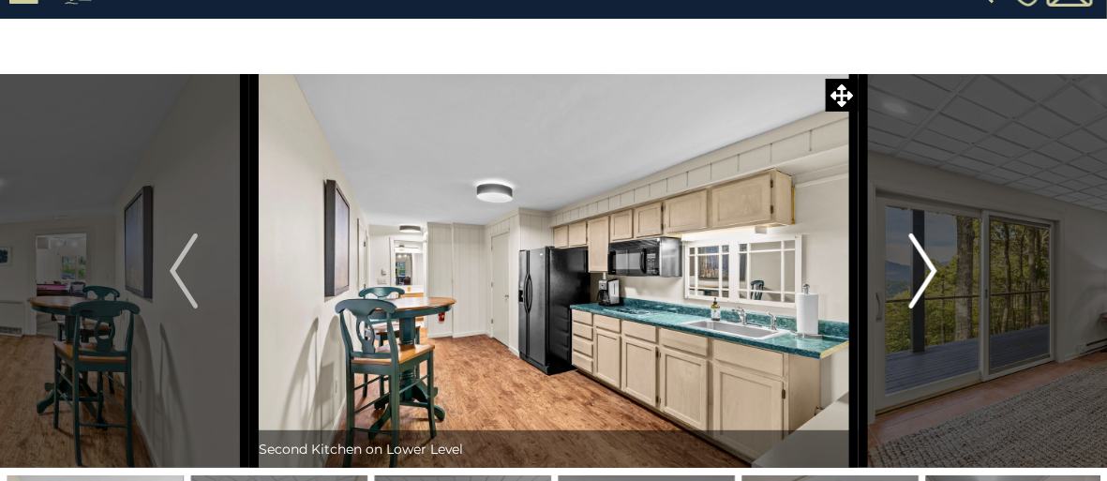
click at [927, 268] on img "Next" at bounding box center [924, 270] width 28 height 75
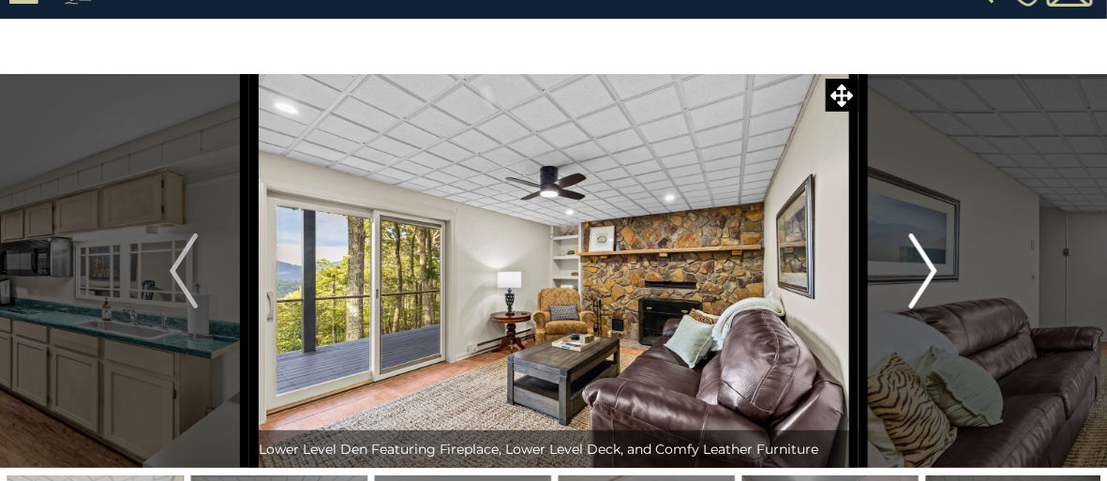
click at [927, 268] on img "Next" at bounding box center [924, 270] width 28 height 75
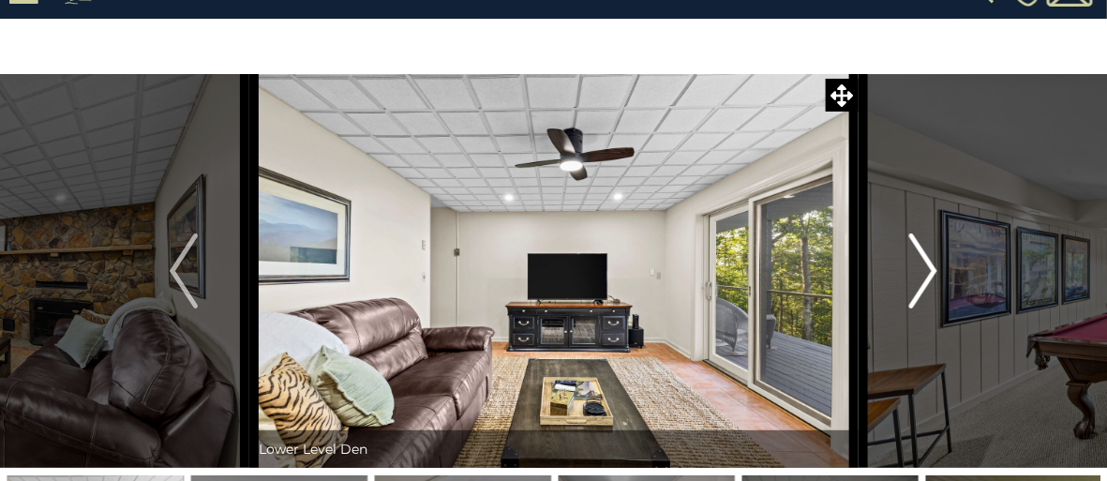
click at [927, 268] on img "Next" at bounding box center [924, 270] width 28 height 75
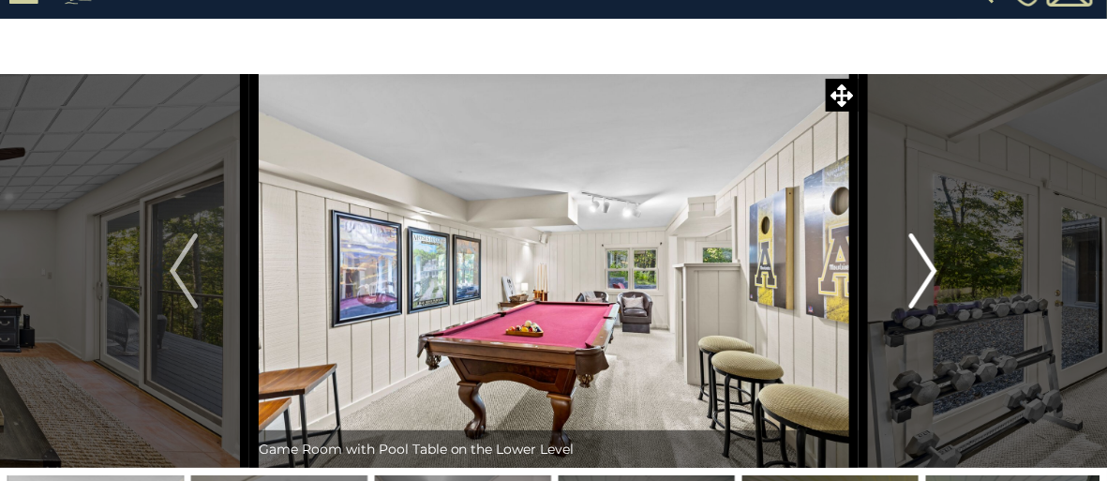
click at [926, 280] on img "Next" at bounding box center [924, 270] width 28 height 75
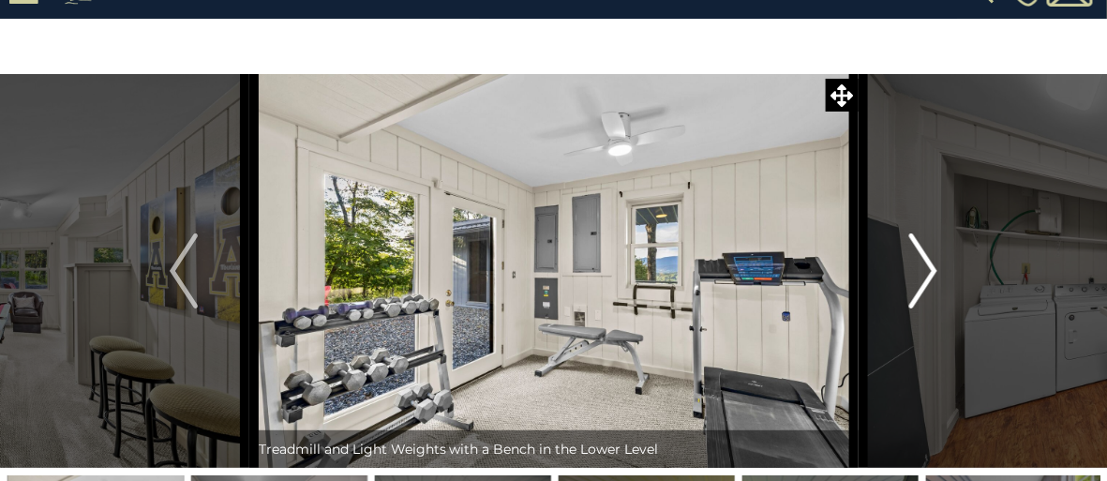
click at [927, 274] on img "Next" at bounding box center [924, 270] width 28 height 75
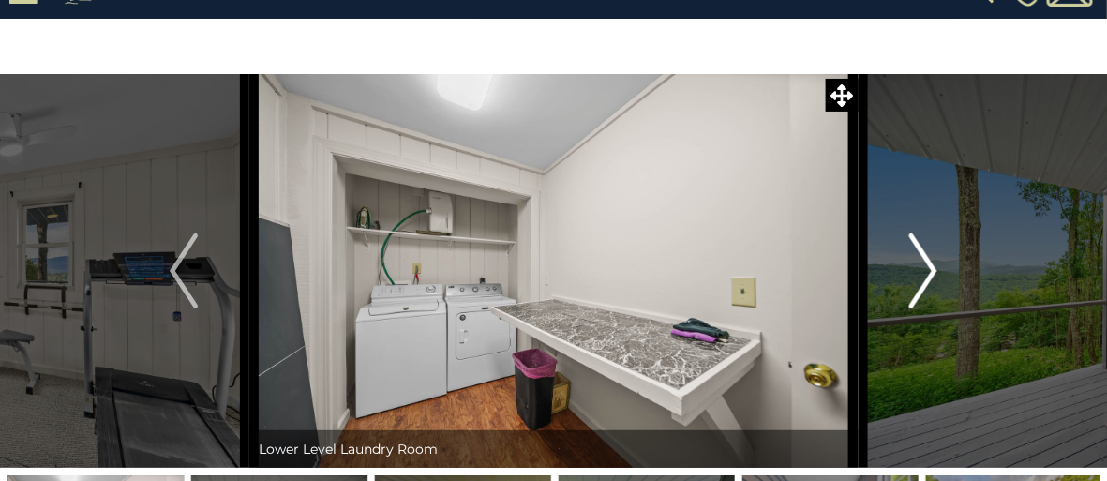
click at [927, 274] on img "Next" at bounding box center [924, 270] width 28 height 75
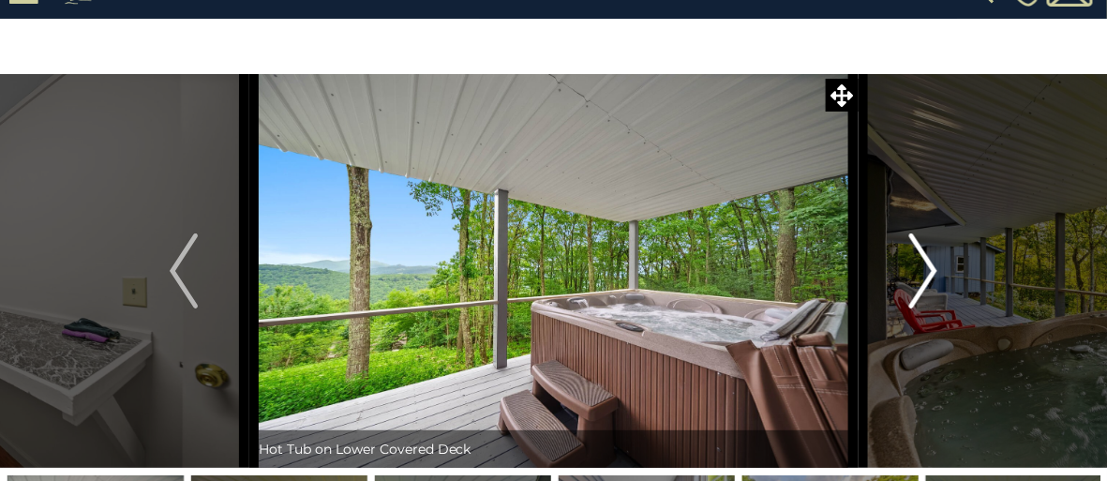
click at [927, 274] on img "Next" at bounding box center [924, 270] width 28 height 75
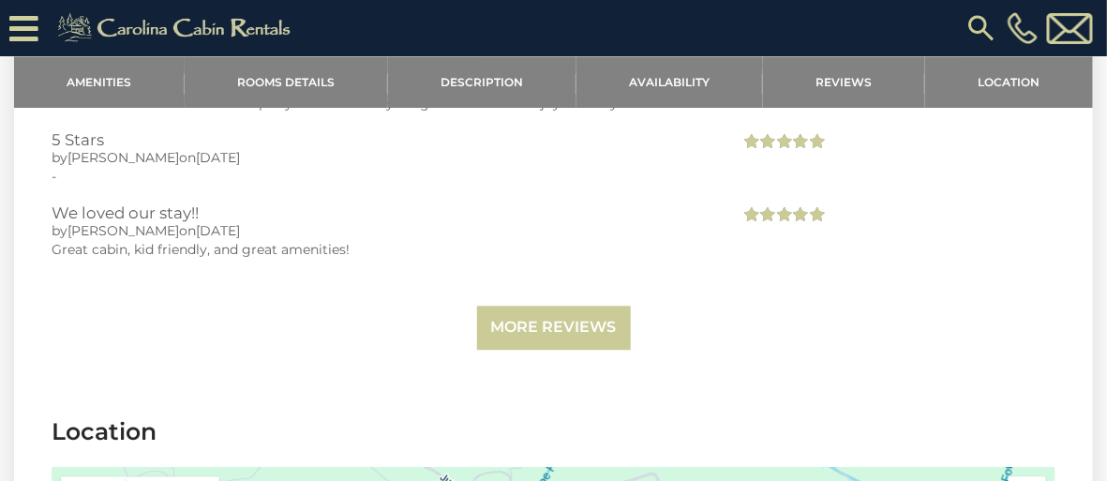
scroll to position [3407, 0]
